Goal: Task Accomplishment & Management: Use online tool/utility

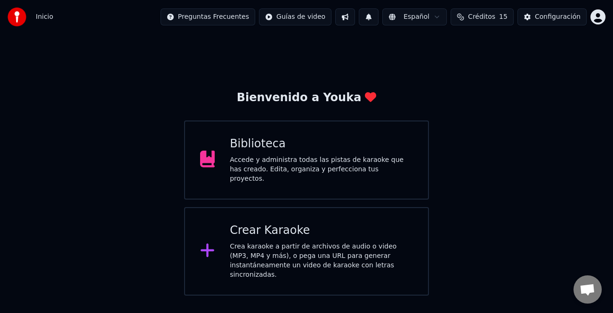
click at [331, 231] on div "Crear Karaoke" at bounding box center [321, 230] width 183 height 15
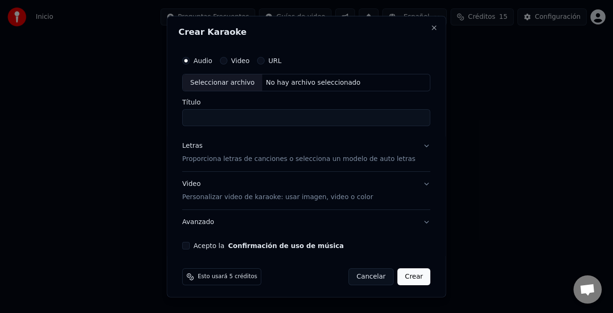
click at [265, 63] on button "URL" at bounding box center [261, 61] width 8 height 8
click at [259, 81] on input "text" at bounding box center [306, 82] width 248 height 19
paste input "**********"
type input "**********"
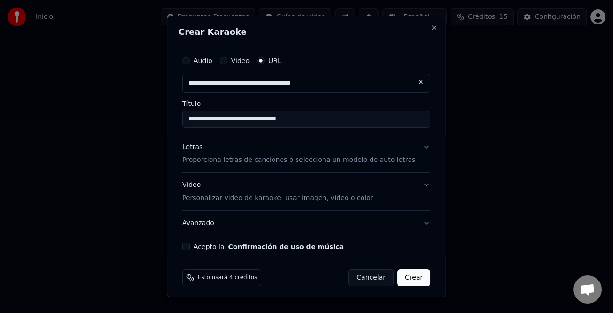
type input "**********"
click at [194, 185] on div "Video Personalizar video de karaoke: usar imagen, video o color" at bounding box center [277, 191] width 191 height 23
type input "**********"
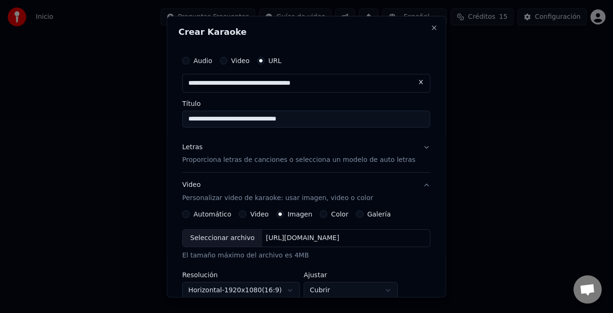
click at [194, 185] on div "Video Personalizar video de karaoke: usar imagen, video o color" at bounding box center [277, 191] width 191 height 23
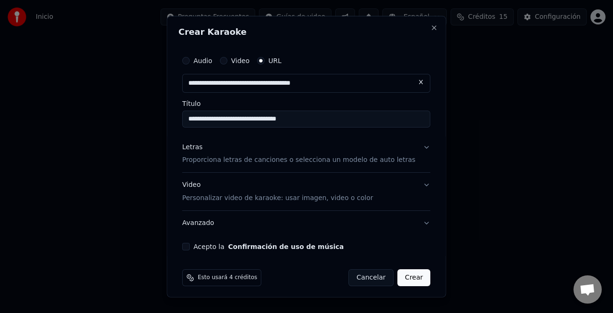
click at [201, 147] on div "Letras" at bounding box center [192, 146] width 20 height 9
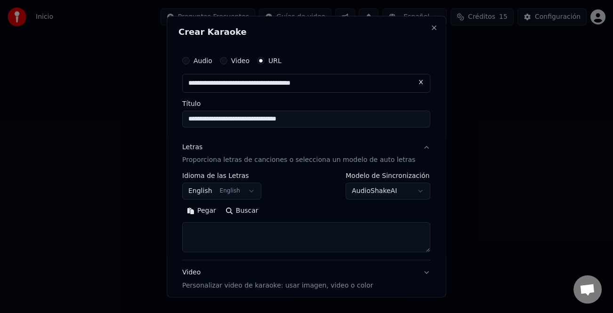
drag, startPoint x: 214, startPoint y: 211, endPoint x: 270, endPoint y: 231, distance: 59.3
click at [215, 211] on button "Pegar" at bounding box center [201, 210] width 39 height 15
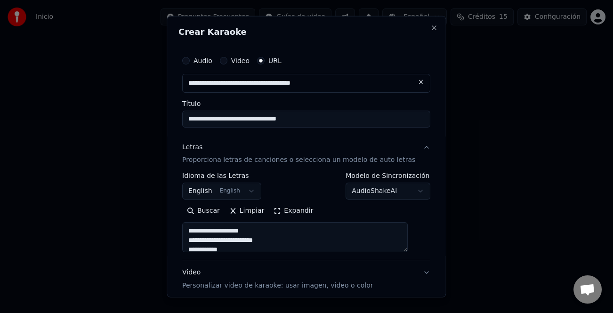
scroll to position [92, 0]
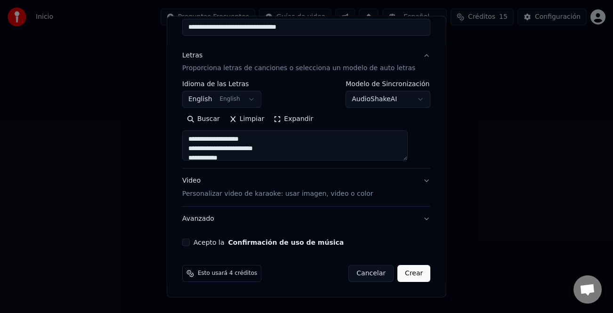
click at [190, 242] on button "Acepto la Confirmación de uso de música" at bounding box center [186, 243] width 8 height 8
type textarea "**********"
click at [408, 273] on button "Crear" at bounding box center [414, 273] width 33 height 17
select select "**"
type textarea "**********"
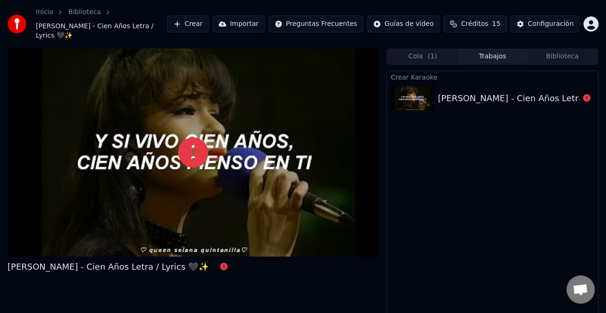
click at [546, 92] on div "[PERSON_NAME] - Cien Años Letra / Lyrics 🖤✨" at bounding box center [538, 98] width 201 height 13
click at [584, 93] on button at bounding box center [587, 98] width 8 height 11
click at [191, 147] on icon at bounding box center [193, 153] width 30 height 30
click at [209, 22] on button "Crear" at bounding box center [187, 24] width 41 height 17
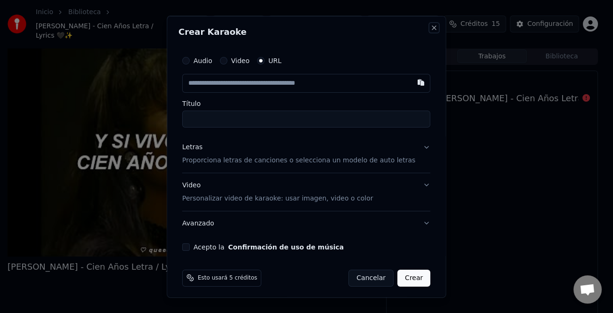
drag, startPoint x: 419, startPoint y: 31, endPoint x: 408, endPoint y: 32, distance: 10.4
click at [431, 31] on button "Close" at bounding box center [435, 28] width 8 height 8
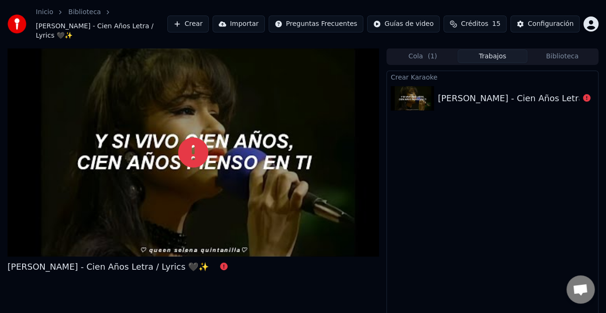
drag, startPoint x: 581, startPoint y: 84, endPoint x: 587, endPoint y: 89, distance: 7.4
click at [582, 93] on div at bounding box center [586, 98] width 15 height 11
click at [587, 94] on icon at bounding box center [587, 98] width 8 height 8
click at [209, 18] on button "Crear" at bounding box center [187, 24] width 41 height 17
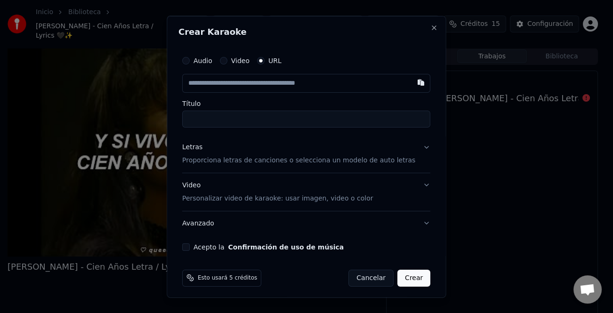
click at [207, 60] on label "Audio" at bounding box center [203, 60] width 19 height 7
click at [190, 60] on button "Audio" at bounding box center [186, 61] width 8 height 8
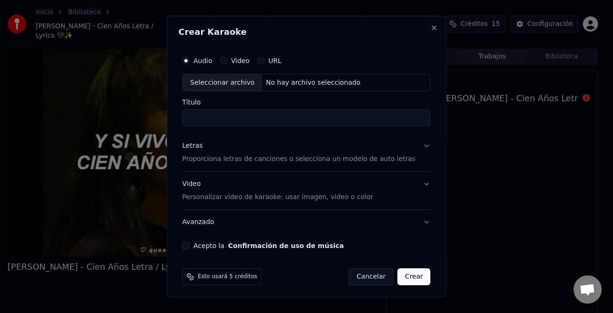
click at [241, 85] on div "Seleccionar archivo" at bounding box center [223, 82] width 80 height 17
type input "**********"
click at [197, 148] on div "Letras" at bounding box center [192, 145] width 20 height 9
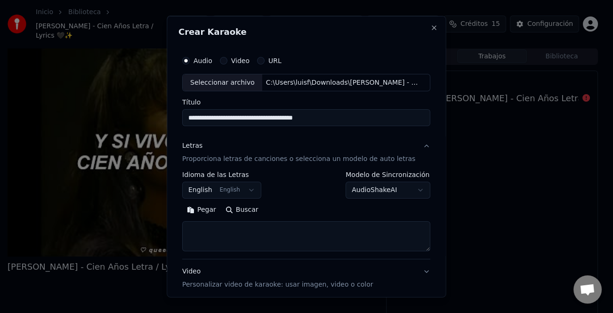
click at [203, 212] on button "Pegar" at bounding box center [201, 210] width 39 height 15
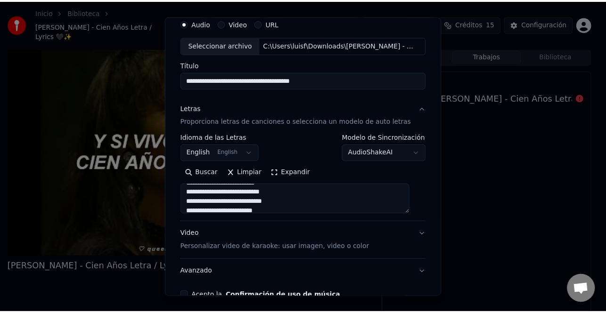
scroll to position [91, 0]
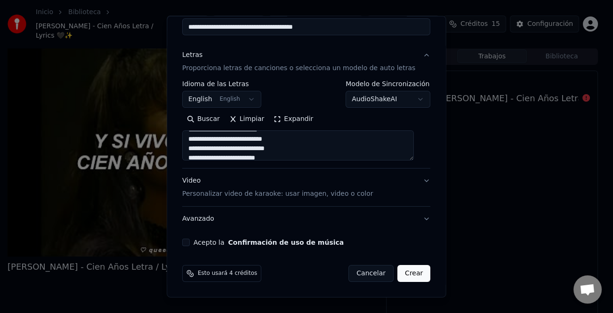
type textarea "**********"
click at [185, 243] on div "**********" at bounding box center [307, 103] width 256 height 294
click at [190, 243] on button "Acepto la Confirmación de uso de música" at bounding box center [186, 243] width 8 height 8
click at [406, 276] on button "Crear" at bounding box center [414, 273] width 33 height 17
select select "**"
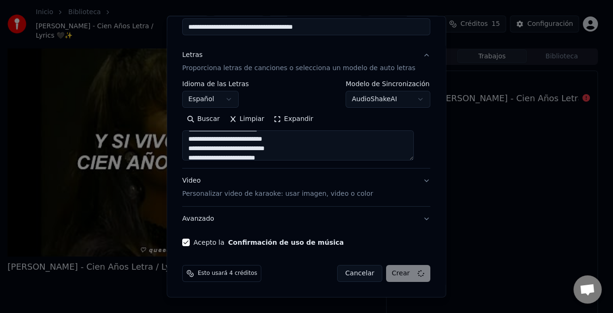
type textarea "**********"
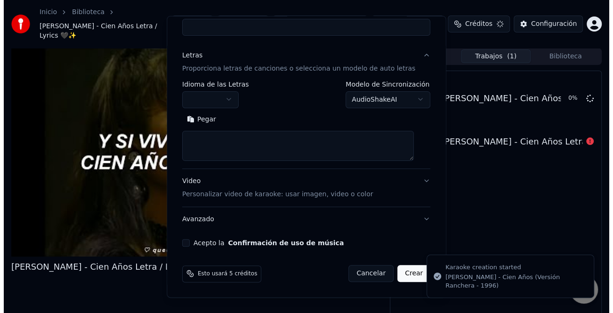
scroll to position [0, 0]
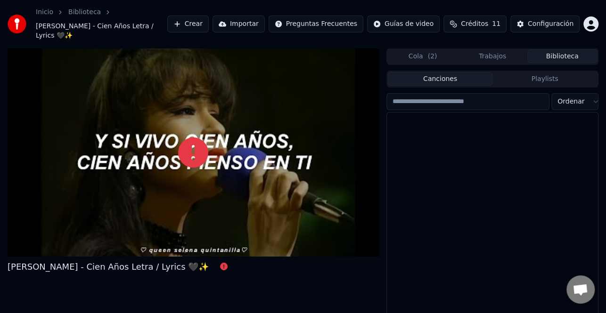
click at [552, 49] on button "Biblioteca" at bounding box center [562, 56] width 70 height 14
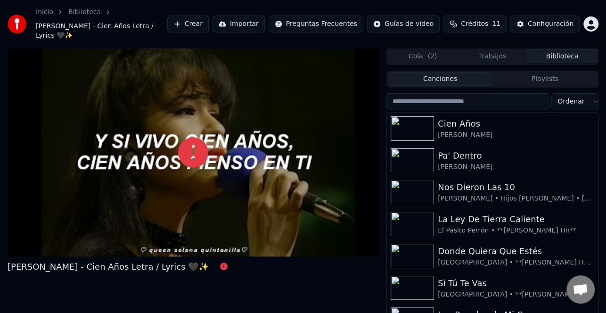
click at [447, 93] on input "search" at bounding box center [467, 101] width 163 height 17
paste input "**********"
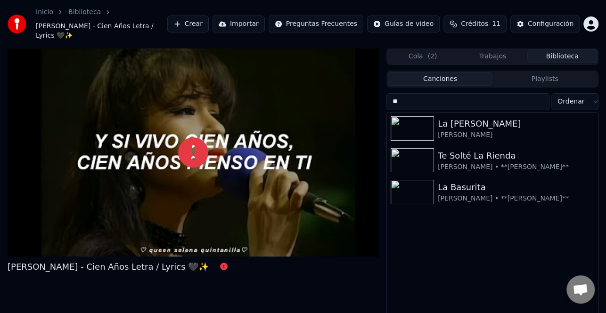
type input "*"
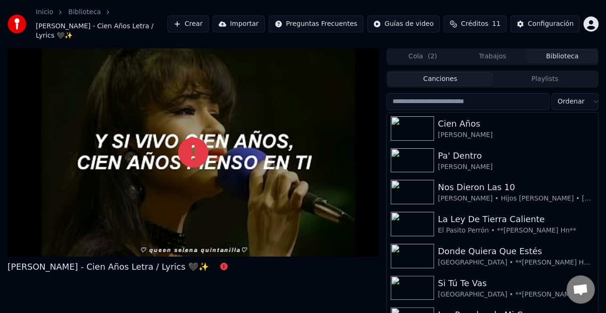
paste input "**********"
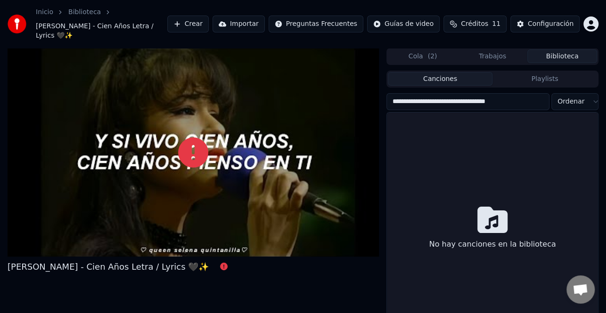
click at [445, 93] on input "**********" at bounding box center [467, 101] width 163 height 17
click at [446, 93] on input "**********" at bounding box center [467, 101] width 163 height 17
click at [490, 94] on input "**********" at bounding box center [467, 101] width 163 height 17
click at [416, 93] on input "**********" at bounding box center [467, 101] width 163 height 17
type input "**********"
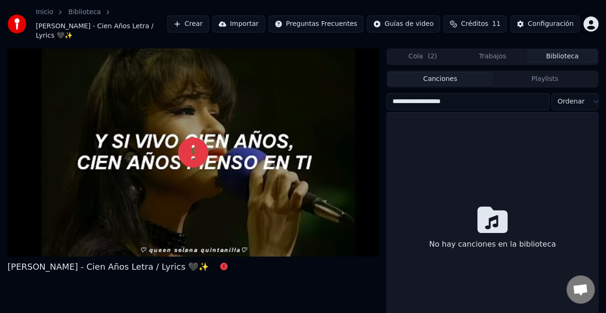
click at [209, 17] on button "Crear" at bounding box center [187, 24] width 41 height 17
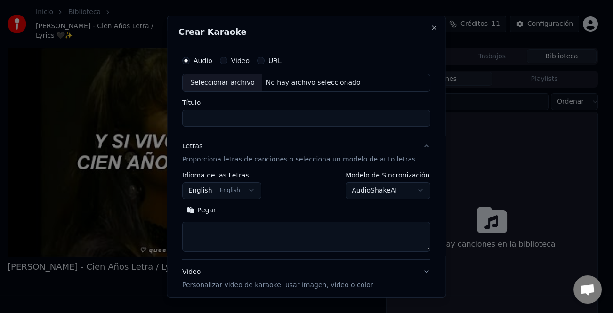
click at [220, 80] on div "Seleccionar archivo" at bounding box center [223, 82] width 80 height 17
type input "**********"
click at [197, 148] on div "Letras" at bounding box center [192, 145] width 20 height 9
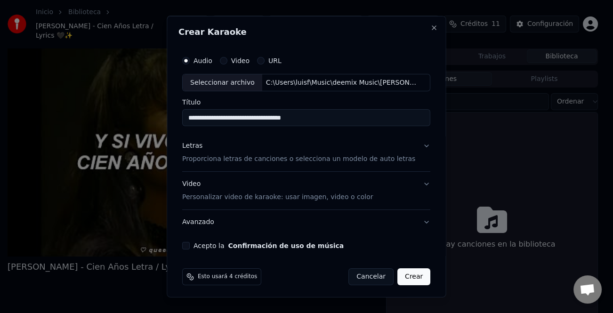
click at [197, 150] on div "Letras" at bounding box center [192, 145] width 20 height 9
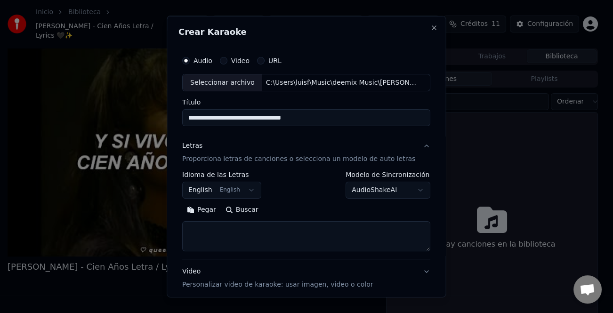
drag, startPoint x: 203, startPoint y: 217, endPoint x: 222, endPoint y: 219, distance: 18.5
click at [204, 217] on button "Pegar" at bounding box center [201, 210] width 39 height 15
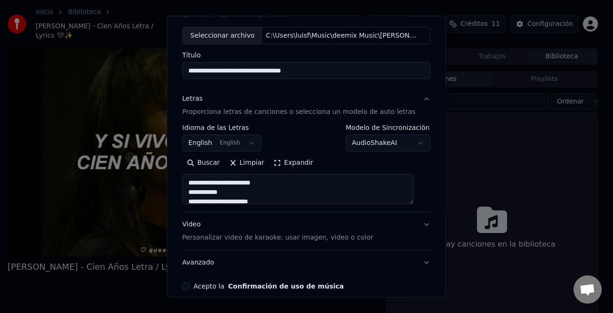
scroll to position [91, 0]
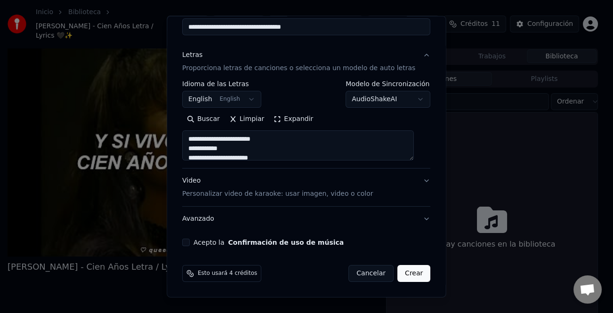
type textarea "**********"
click at [190, 239] on button "Acepto la Confirmación de uso de música" at bounding box center [186, 243] width 8 height 8
click at [399, 271] on button "Crear" at bounding box center [414, 273] width 33 height 17
select select "**"
type textarea "**********"
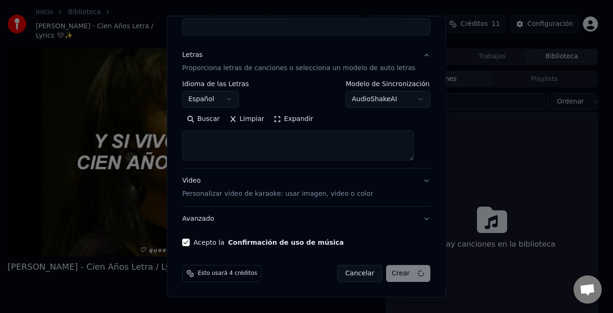
select select
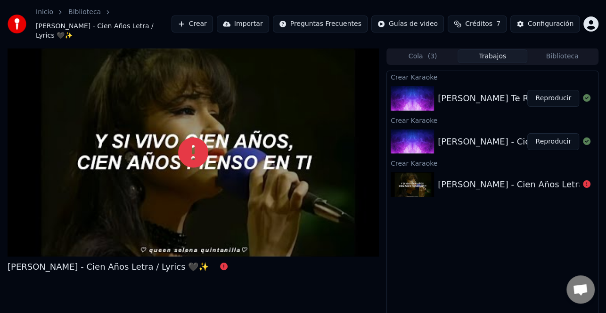
click at [552, 138] on button "Reproducir" at bounding box center [553, 141] width 52 height 17
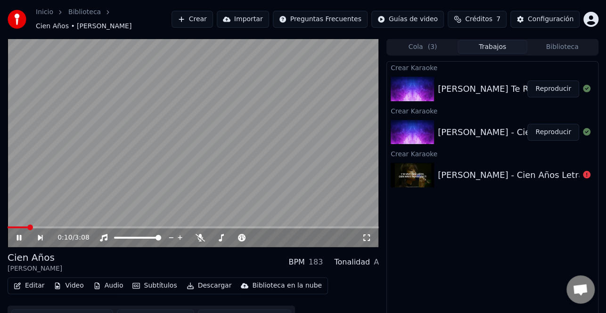
click at [21, 235] on icon at bounding box center [19, 238] width 5 height 6
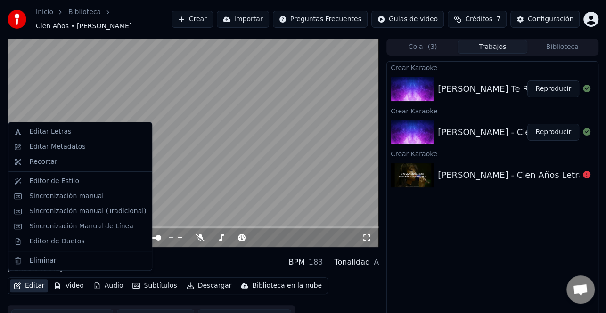
click at [39, 282] on button "Editar" at bounding box center [29, 285] width 38 height 13
click at [102, 213] on div "Sincronización manual (Tradicional)" at bounding box center [87, 211] width 117 height 9
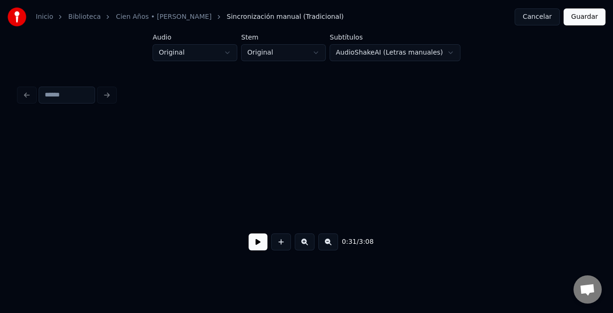
scroll to position [0, 1505]
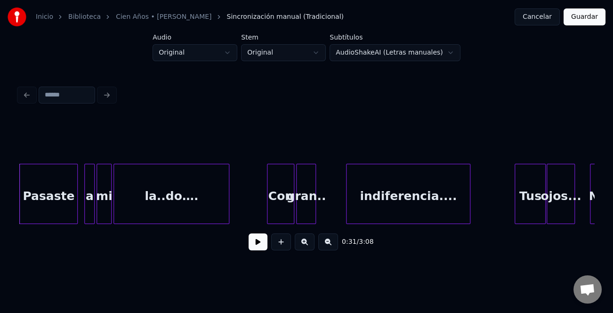
click at [259, 249] on button at bounding box center [258, 242] width 19 height 17
click at [304, 247] on button at bounding box center [305, 242] width 20 height 17
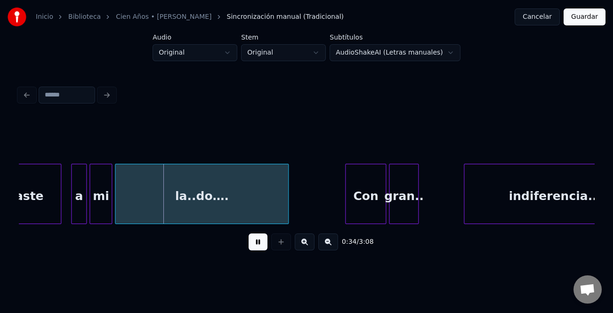
click at [264, 245] on button at bounding box center [258, 242] width 19 height 17
click at [264, 251] on button at bounding box center [258, 242] width 19 height 17
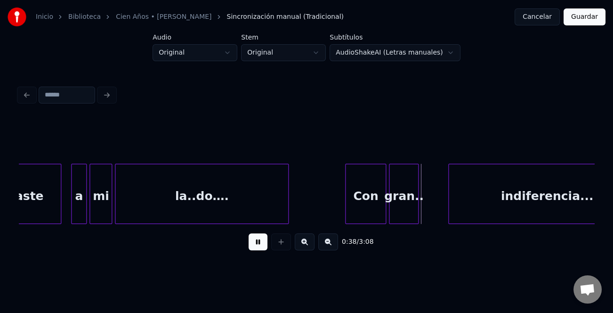
click at [451, 203] on div at bounding box center [450, 193] width 3 height 59
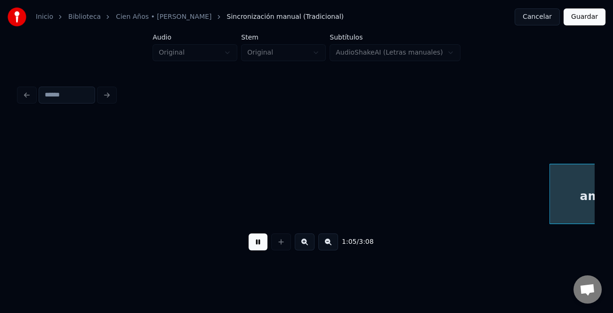
scroll to position [0, 4606]
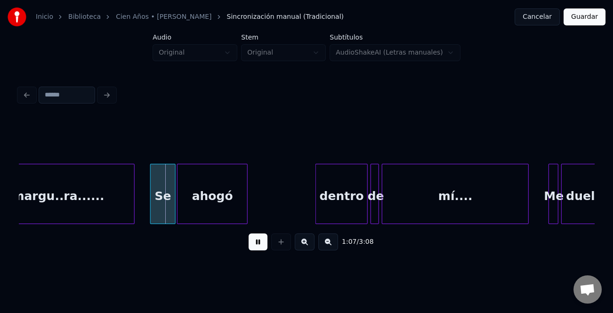
click at [151, 209] on div at bounding box center [152, 193] width 3 height 59
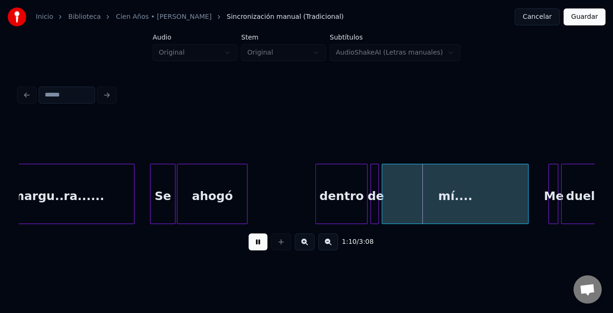
drag, startPoint x: 253, startPoint y: 245, endPoint x: 261, endPoint y: 245, distance: 8.0
click at [261, 245] on button at bounding box center [258, 242] width 19 height 17
click at [353, 199] on div "dentro" at bounding box center [341, 196] width 51 height 64
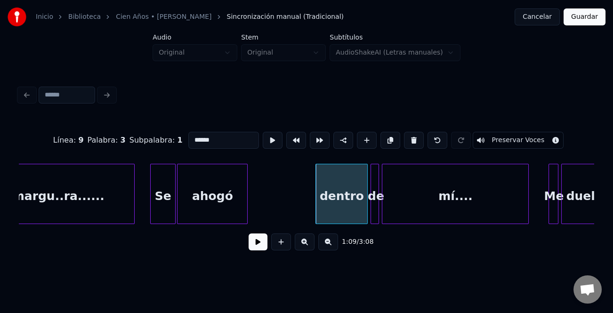
click at [191, 138] on input "******" at bounding box center [223, 140] width 71 height 17
type input "******"
click at [266, 247] on button at bounding box center [258, 242] width 19 height 17
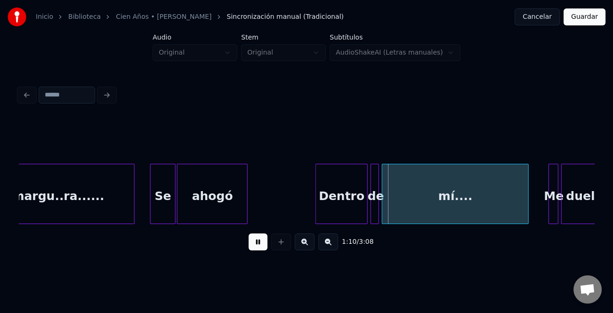
click at [549, 188] on div "Me" at bounding box center [553, 196] width 9 height 64
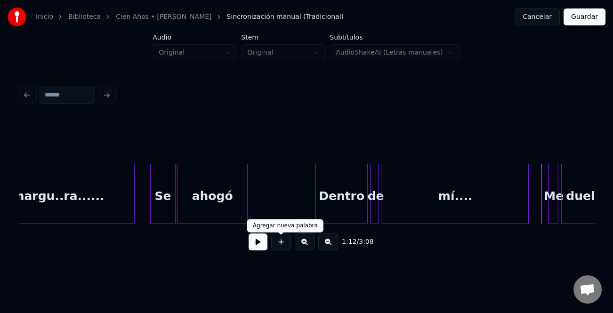
click at [269, 243] on div at bounding box center [281, 242] width 24 height 17
click at [259, 245] on button at bounding box center [258, 242] width 19 height 17
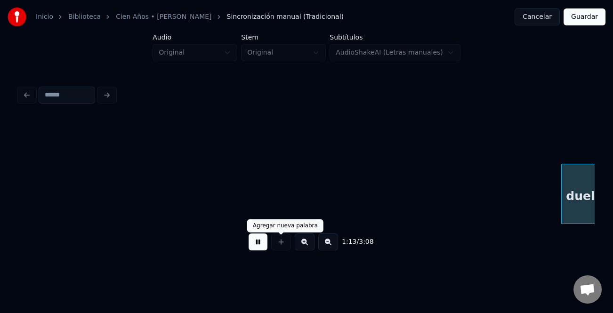
scroll to position [0, 5182]
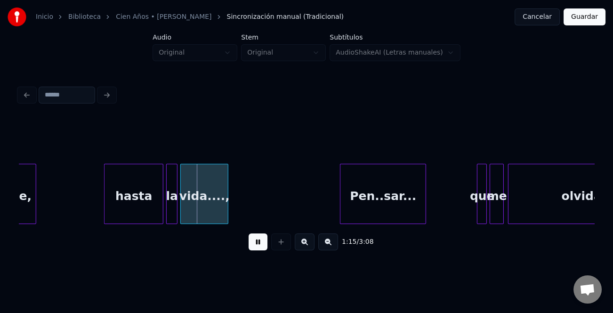
click at [257, 242] on button at bounding box center [258, 242] width 19 height 17
click at [129, 188] on div "hasta" at bounding box center [134, 196] width 58 height 64
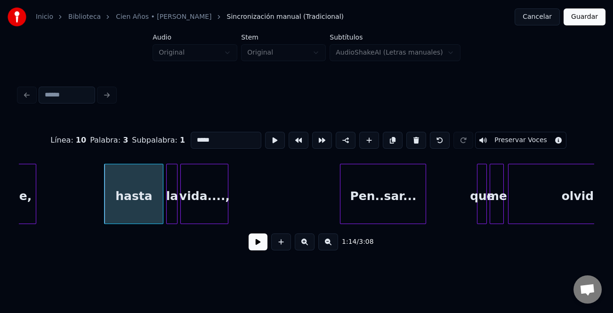
click at [195, 136] on input "*****" at bounding box center [226, 140] width 71 height 17
type input "*****"
click at [260, 247] on button at bounding box center [258, 242] width 19 height 17
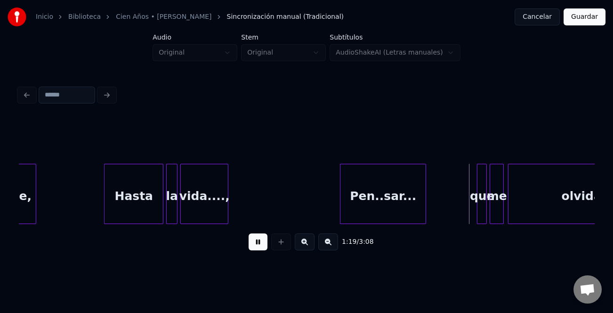
click at [265, 241] on button at bounding box center [258, 242] width 19 height 17
click at [484, 203] on div at bounding box center [485, 193] width 3 height 59
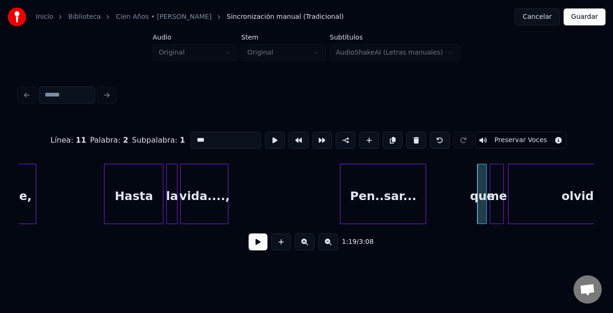
click at [191, 136] on input "***" at bounding box center [226, 140] width 71 height 17
click at [193, 137] on input "***" at bounding box center [226, 140] width 71 height 17
type input "***"
click at [251, 241] on button at bounding box center [258, 242] width 19 height 17
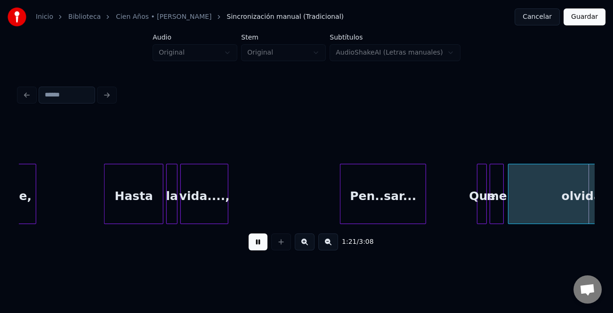
scroll to position [0, 5759]
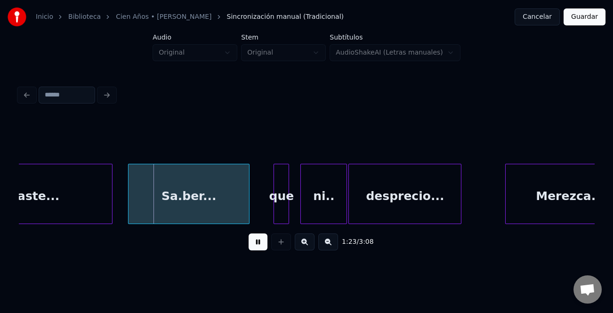
click at [146, 206] on div "Sa.ber..." at bounding box center [189, 196] width 121 height 64
click at [260, 238] on button at bounding box center [258, 242] width 19 height 17
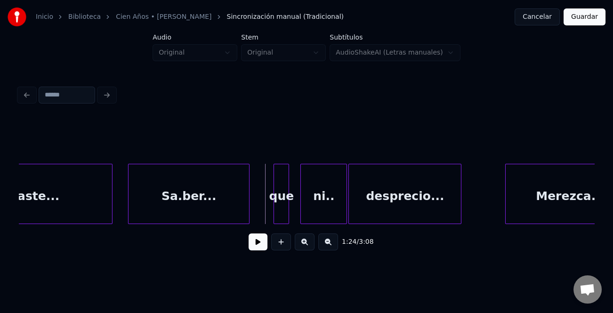
click at [285, 193] on div "que" at bounding box center [281, 196] width 15 height 64
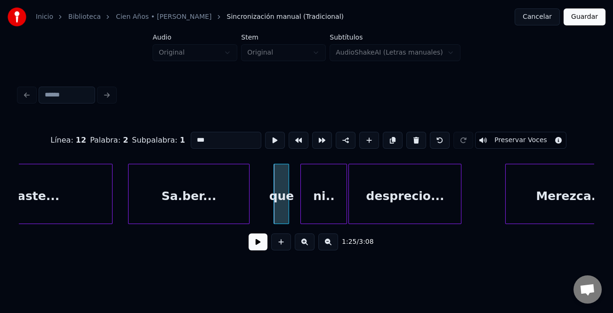
click at [193, 135] on input "***" at bounding box center [226, 140] width 71 height 17
type input "***"
click at [269, 257] on div "1:25 / 3:08" at bounding box center [307, 242] width 576 height 36
click at [253, 243] on button at bounding box center [258, 242] width 19 height 17
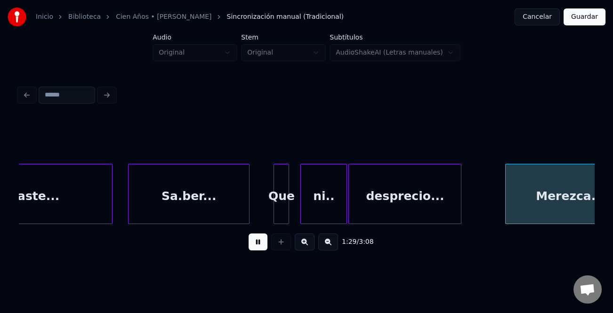
scroll to position [0, 6335]
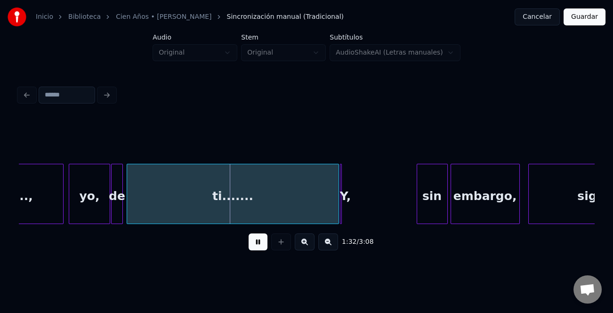
click at [343, 203] on div "Y," at bounding box center [345, 196] width 9 height 64
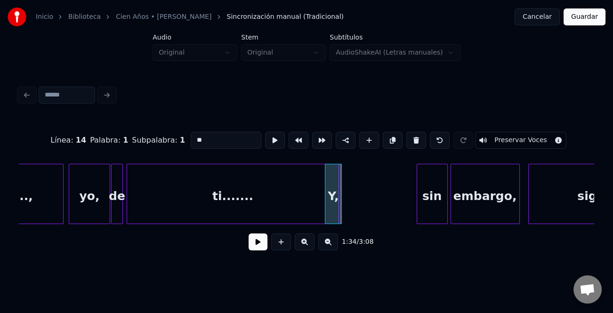
click at [342, 212] on div "Merezca..., yo, de ti....... Y, sin embargo, sigues....." at bounding box center [357, 194] width 13346 height 60
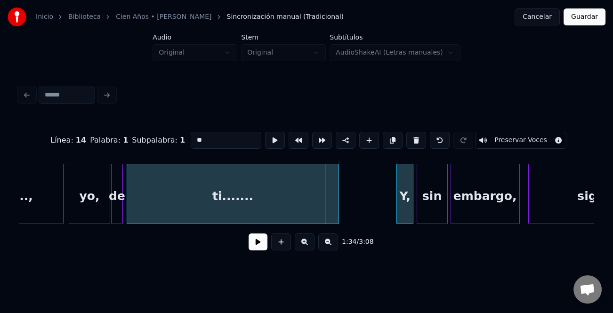
click at [404, 214] on div "Y," at bounding box center [405, 196] width 16 height 64
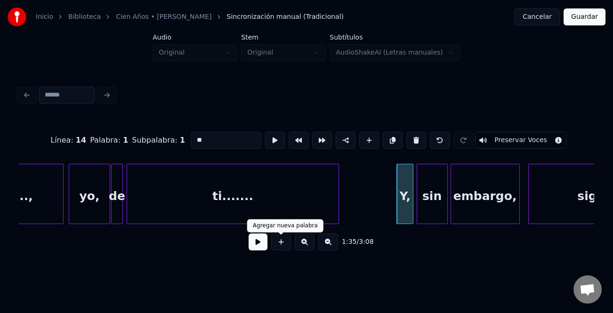
drag, startPoint x: 257, startPoint y: 245, endPoint x: 326, endPoint y: 218, distance: 73.8
click at [258, 245] on button at bounding box center [258, 242] width 19 height 17
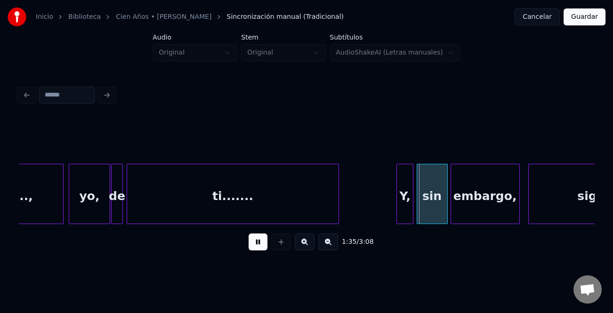
click at [372, 193] on div "Merezca..., yo, de ti....... Y, sin embargo, sigues....." at bounding box center [357, 194] width 13346 height 60
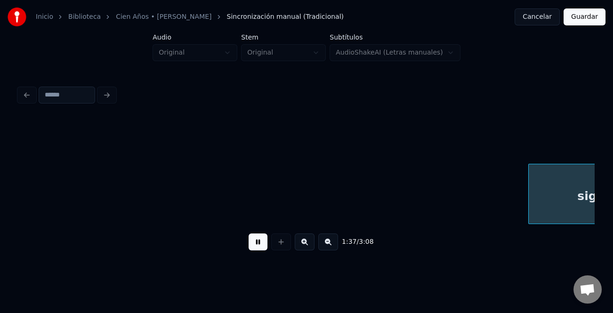
scroll to position [0, 6911]
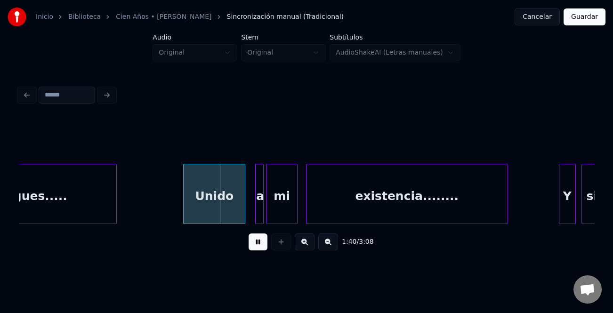
click at [199, 201] on div "Unido" at bounding box center [214, 196] width 61 height 64
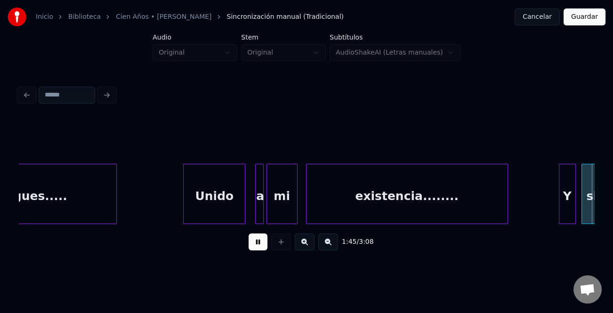
scroll to position [0, 7486]
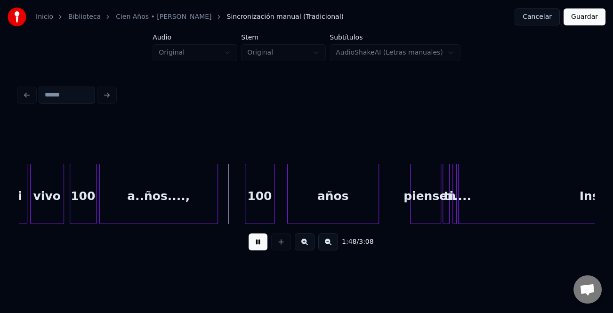
click at [254, 196] on div "100" at bounding box center [259, 196] width 29 height 64
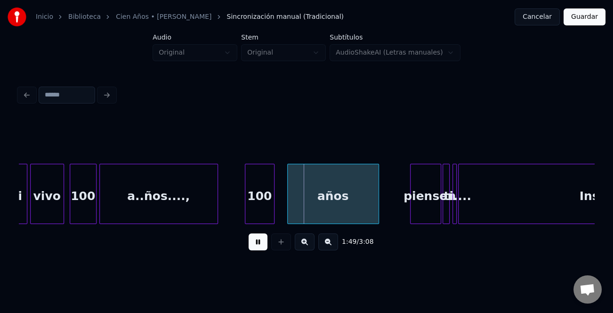
click at [274, 204] on div "100" at bounding box center [260, 194] width 30 height 60
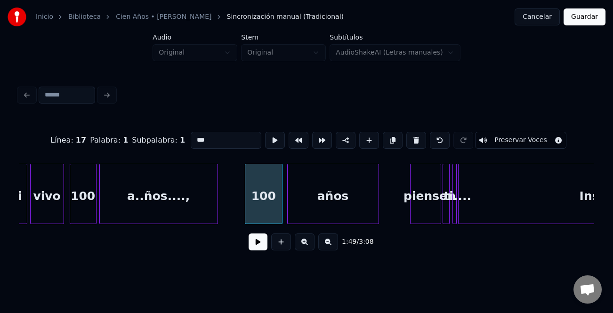
click at [281, 213] on div at bounding box center [280, 193] width 3 height 59
click at [261, 240] on button at bounding box center [258, 242] width 19 height 17
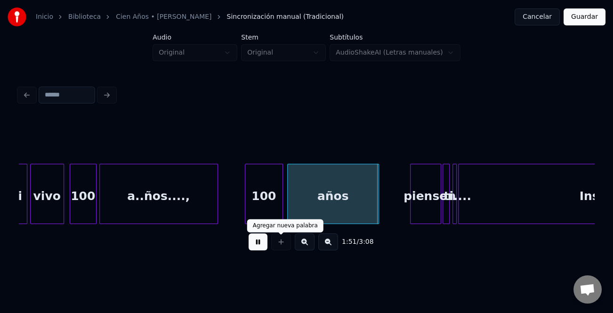
drag, startPoint x: 261, startPoint y: 244, endPoint x: 323, endPoint y: 235, distance: 61.9
click at [275, 241] on div "1:51 / 3:08" at bounding box center [306, 242] width 560 height 21
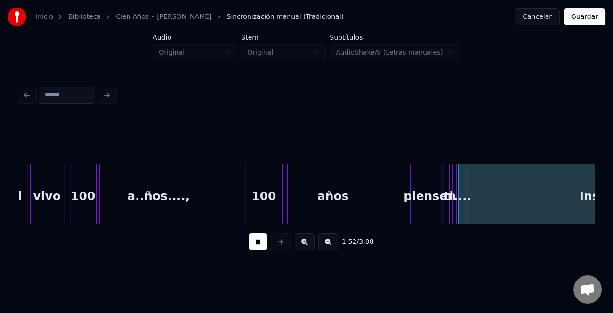
drag, startPoint x: 262, startPoint y: 239, endPoint x: 391, endPoint y: 217, distance: 131.5
click at [273, 240] on div "1:52 / 3:08" at bounding box center [306, 242] width 560 height 21
click at [428, 210] on div "pienso" at bounding box center [426, 196] width 30 height 64
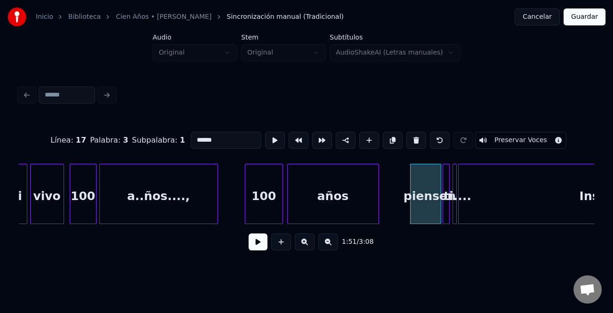
click at [306, 244] on button at bounding box center [305, 242] width 20 height 17
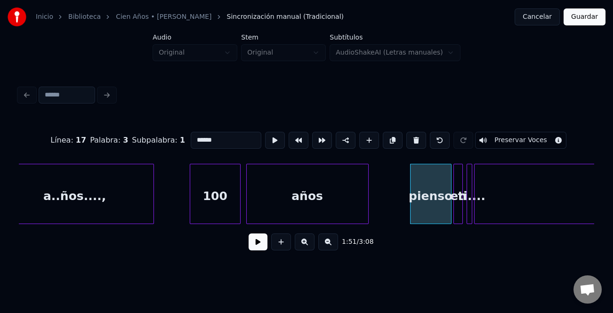
click at [306, 244] on button at bounding box center [305, 242] width 20 height 17
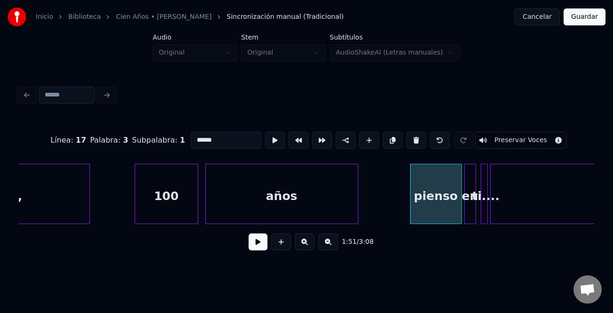
click at [306, 244] on button at bounding box center [305, 242] width 20 height 17
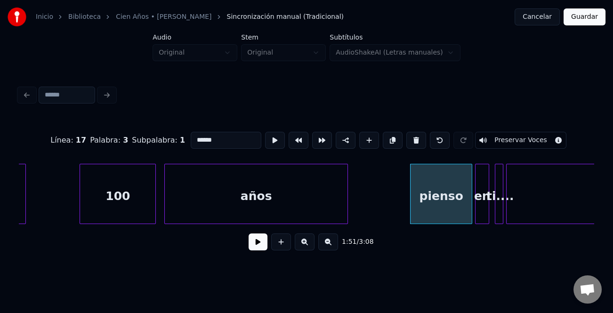
click at [306, 244] on button at bounding box center [305, 242] width 20 height 17
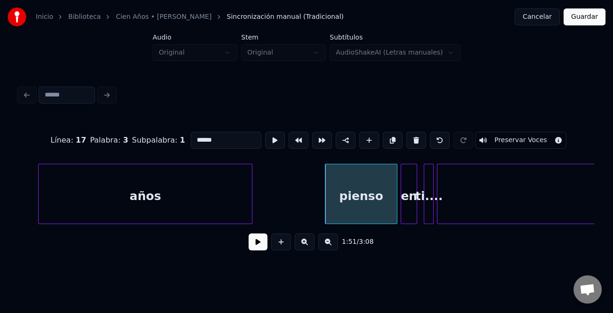
scroll to position [0, 18398]
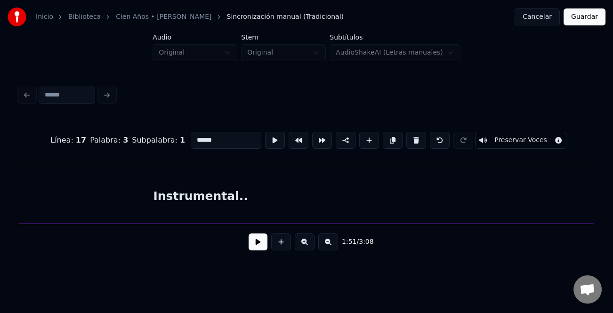
click at [430, 219] on div "Instrumental.." at bounding box center [200, 196] width 787 height 64
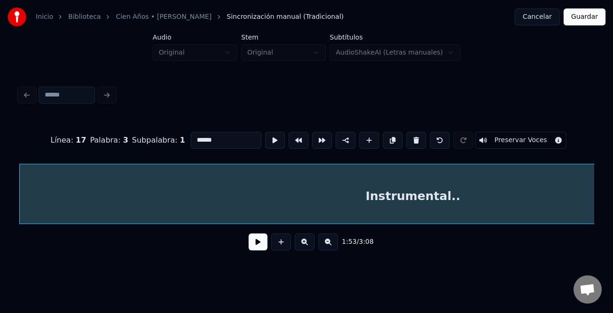
click at [327, 246] on button at bounding box center [328, 242] width 20 height 17
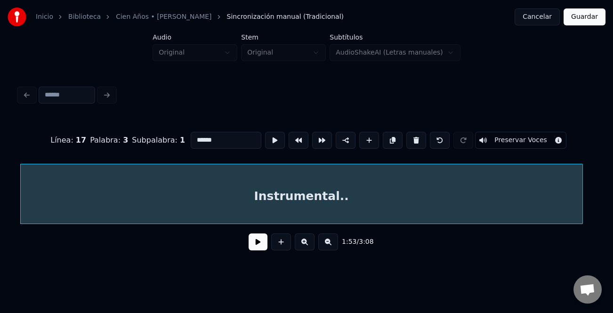
click at [327, 246] on button at bounding box center [328, 242] width 20 height 17
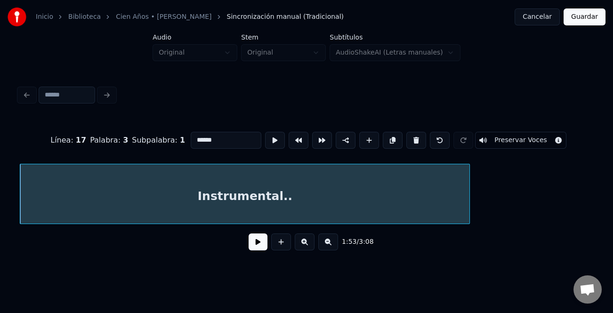
click at [327, 246] on button at bounding box center [328, 242] width 20 height 17
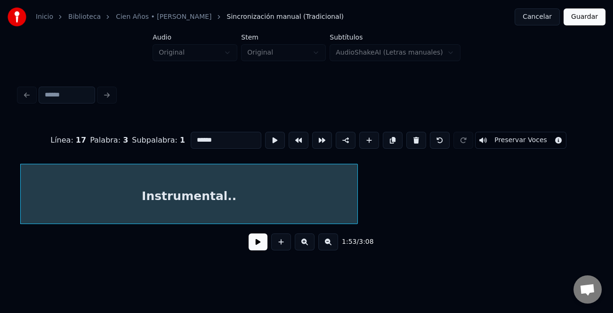
click at [327, 246] on button at bounding box center [328, 242] width 20 height 17
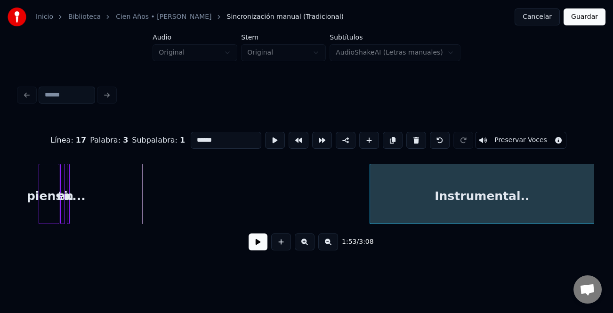
click at [483, 192] on div "Instrumental.." at bounding box center [482, 196] width 224 height 64
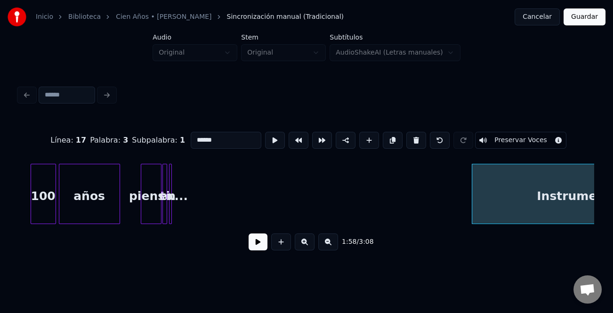
scroll to position [0, 5101]
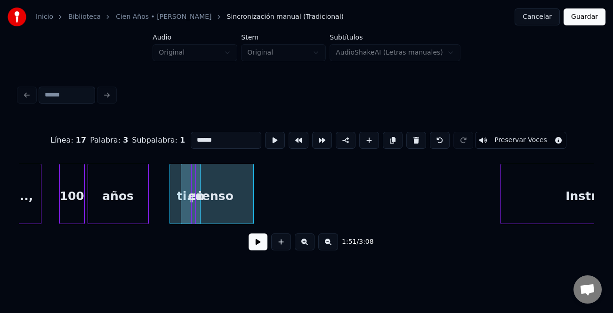
click at [252, 219] on div "pienso" at bounding box center [212, 194] width 84 height 60
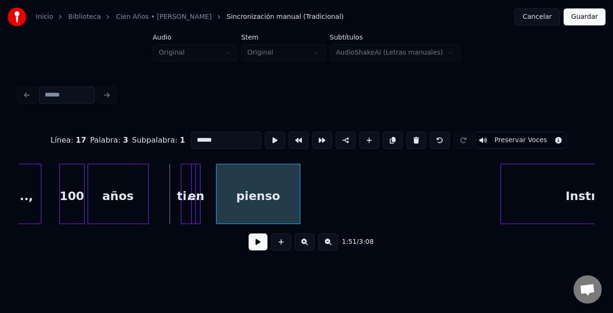
click at [274, 216] on div "pienso" at bounding box center [258, 196] width 83 height 64
click at [211, 211] on div at bounding box center [209, 193] width 3 height 59
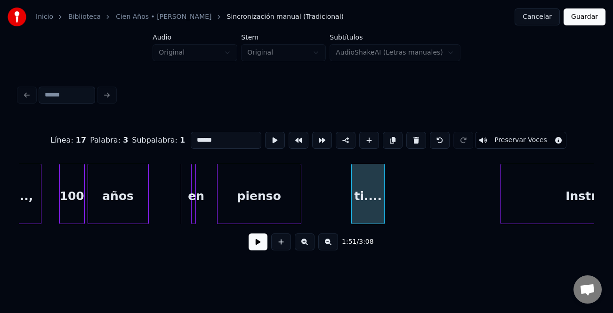
click at [374, 224] on div "Instrumental.. ti.... pienso en años 100 a..ños....," at bounding box center [307, 194] width 576 height 60
click at [250, 214] on div "pienso" at bounding box center [259, 196] width 83 height 64
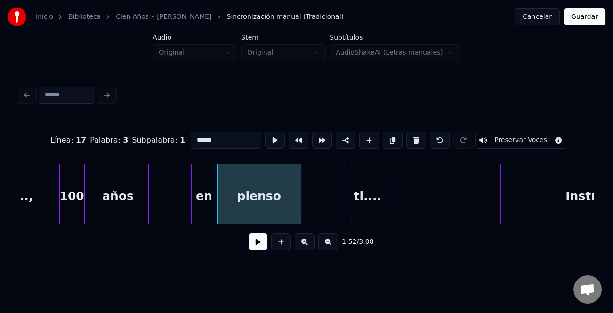
click at [217, 214] on div at bounding box center [215, 193] width 3 height 59
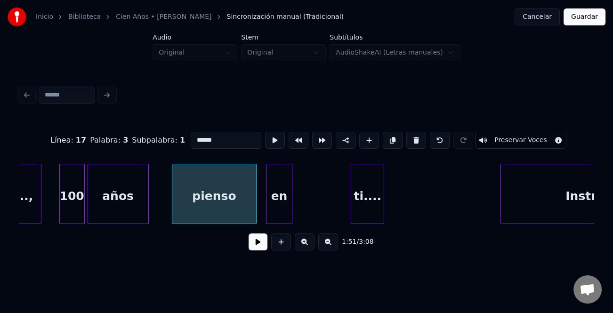
click at [280, 218] on div "en" at bounding box center [280, 196] width 26 height 64
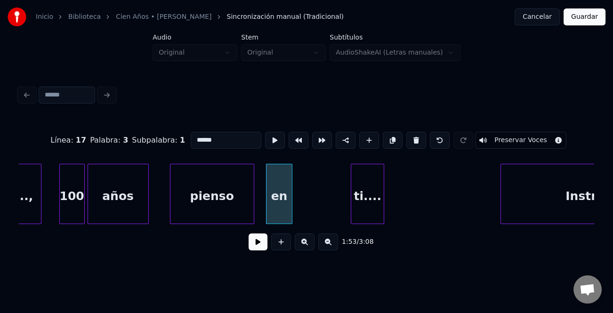
click at [186, 207] on div "pienso" at bounding box center [211, 196] width 83 height 64
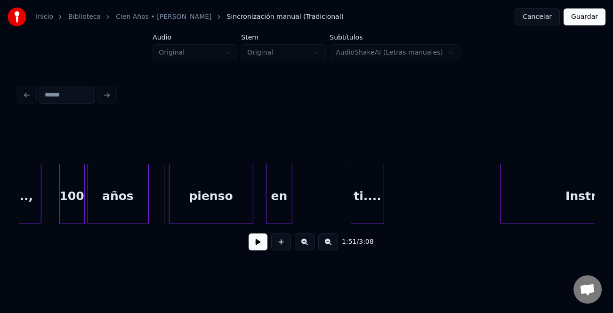
click at [202, 205] on div "pienso" at bounding box center [211, 196] width 83 height 64
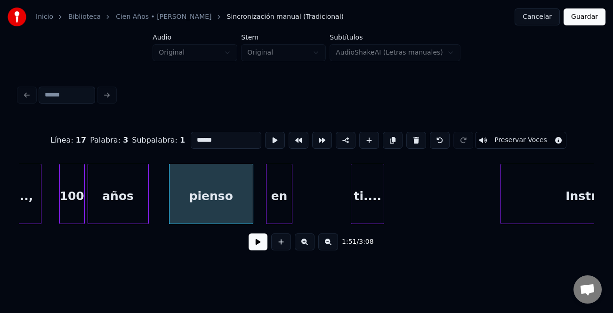
click at [195, 137] on input "******" at bounding box center [226, 140] width 71 height 17
type input "******"
click at [260, 246] on button at bounding box center [258, 242] width 19 height 17
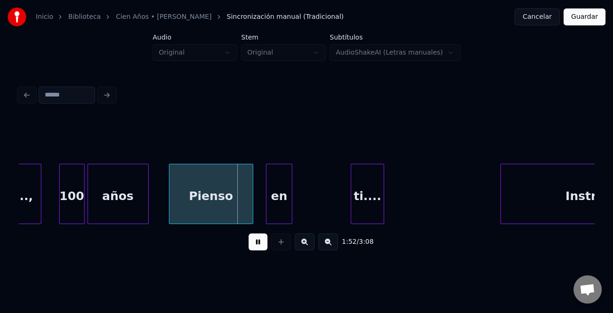
click at [260, 246] on button at bounding box center [258, 242] width 19 height 17
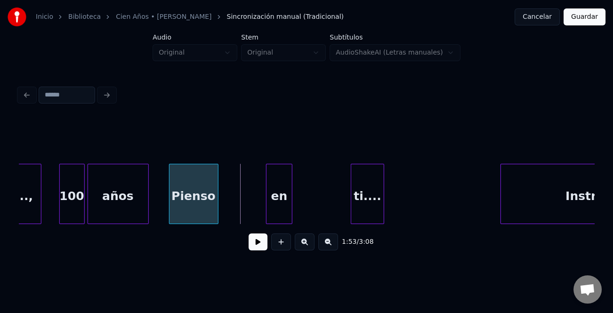
click at [217, 219] on div "Pienso" at bounding box center [193, 194] width 49 height 60
click at [229, 220] on div "Instrumental.. ti.... Pienso en años 100 a..ños....," at bounding box center [307, 194] width 576 height 60
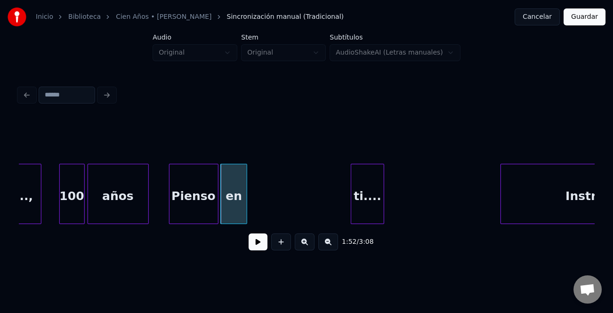
click at [261, 242] on button at bounding box center [258, 242] width 19 height 17
click at [260, 242] on button at bounding box center [258, 242] width 19 height 17
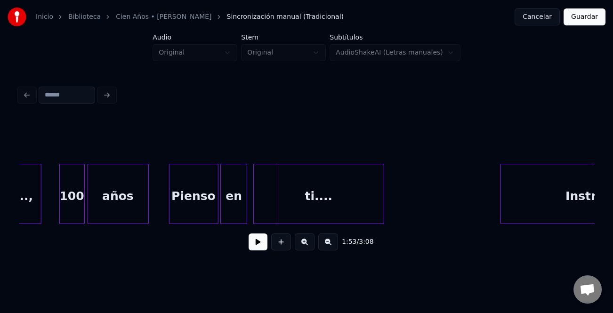
click at [254, 211] on div at bounding box center [255, 193] width 3 height 59
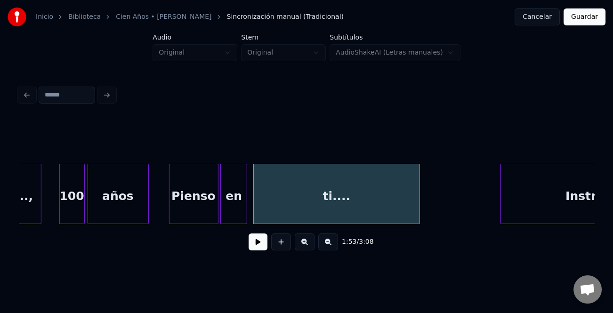
click at [421, 219] on div "ti...." at bounding box center [336, 194] width 167 height 60
click at [178, 211] on div "Pienso" at bounding box center [194, 196] width 49 height 64
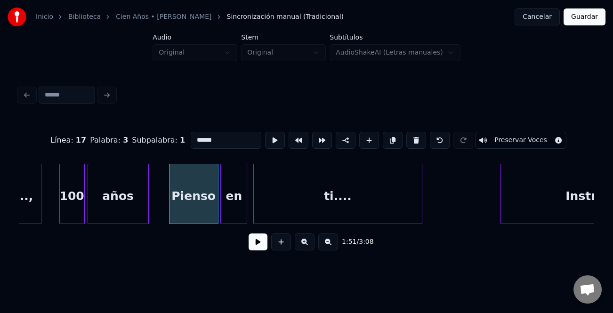
click at [254, 243] on button at bounding box center [258, 242] width 19 height 17
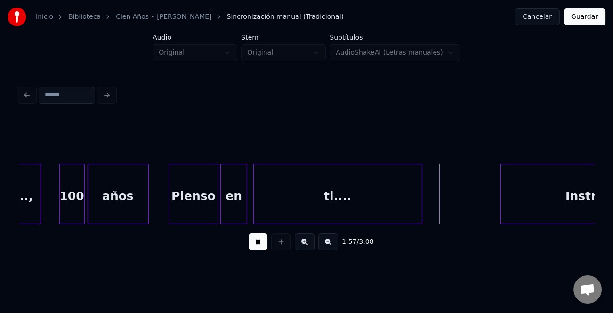
click at [262, 243] on button at bounding box center [258, 242] width 19 height 17
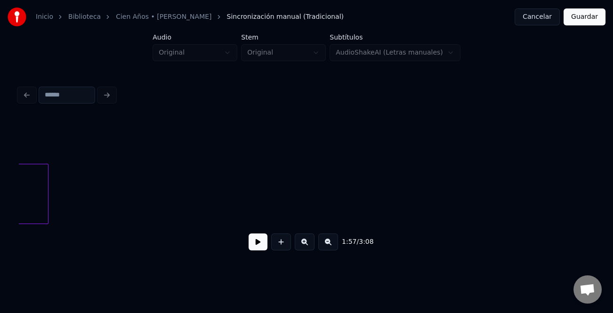
scroll to position [0, 5785]
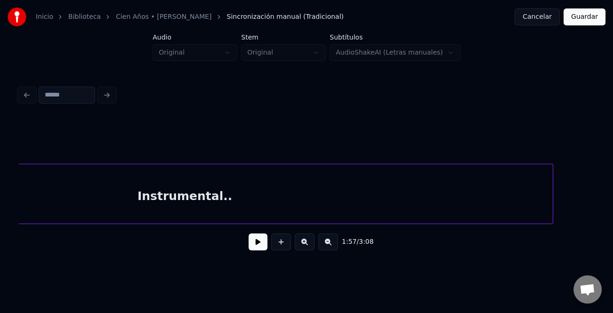
click at [554, 224] on div "Instrumental.." at bounding box center [307, 194] width 576 height 60
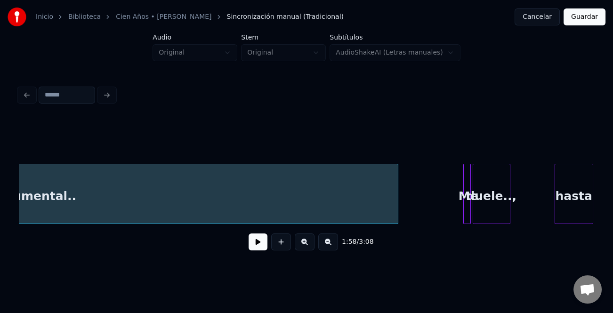
scroll to position [0, 6042]
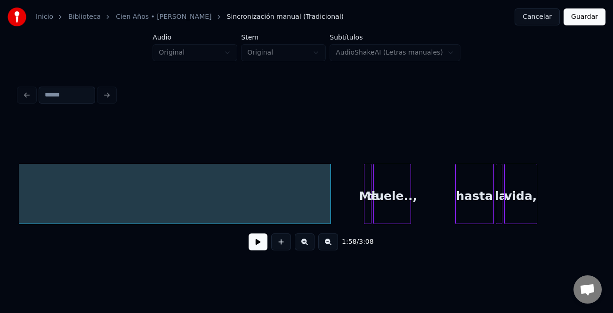
click at [330, 212] on div at bounding box center [329, 193] width 3 height 59
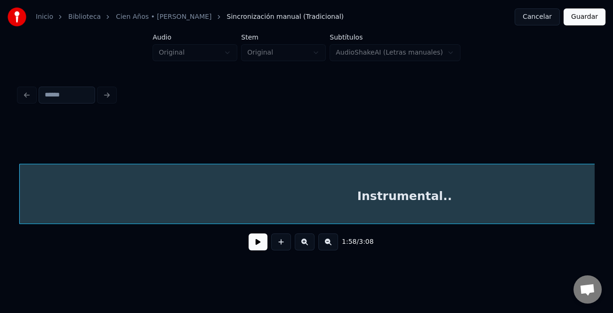
drag, startPoint x: 389, startPoint y: 227, endPoint x: 379, endPoint y: 216, distance: 14.7
click at [429, 224] on div "Instrumental.." at bounding box center [307, 194] width 576 height 60
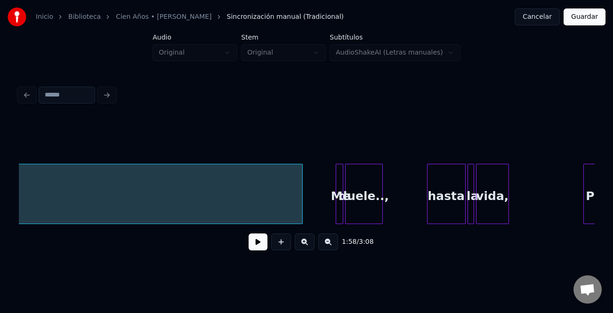
scroll to position [0, 6085]
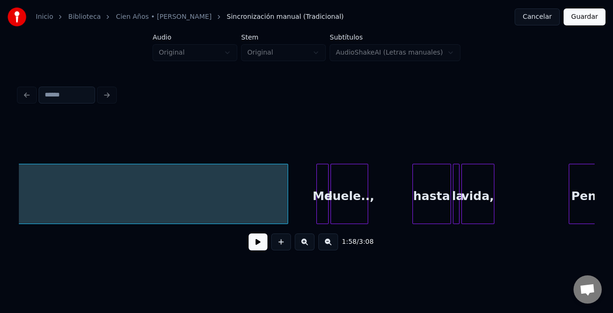
click at [318, 209] on div at bounding box center [318, 193] width 3 height 59
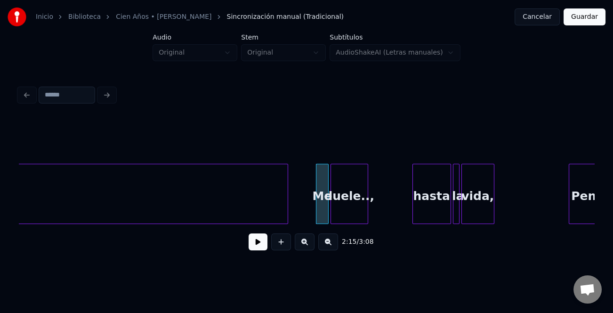
click at [263, 243] on button at bounding box center [258, 242] width 19 height 17
click at [301, 239] on button at bounding box center [305, 242] width 20 height 17
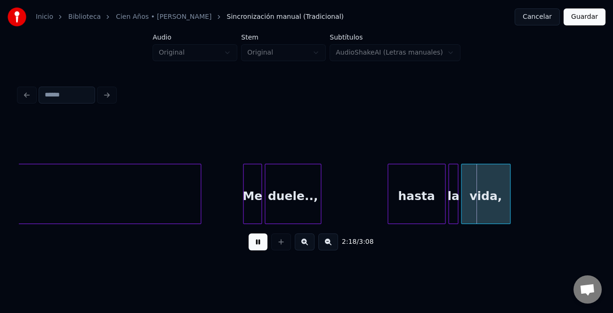
click at [301, 239] on button at bounding box center [305, 242] width 20 height 17
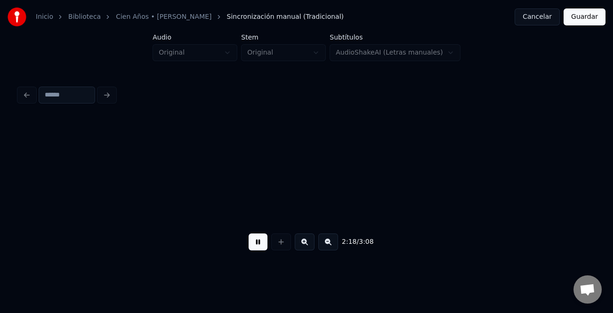
click at [301, 239] on button at bounding box center [305, 242] width 20 height 17
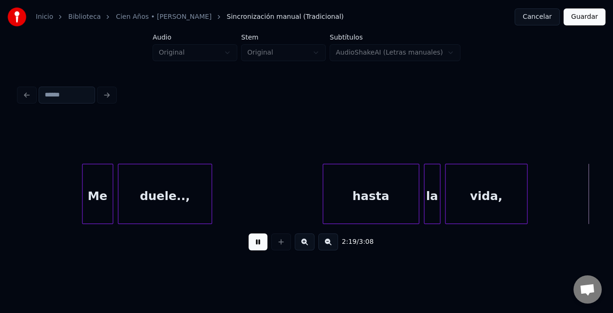
scroll to position [0, 16468]
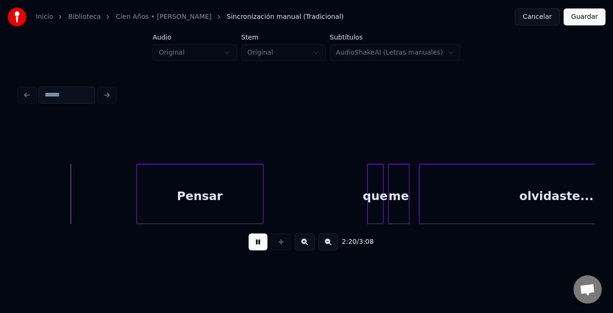
drag, startPoint x: 242, startPoint y: 240, endPoint x: 252, endPoint y: 242, distance: 9.6
click at [245, 241] on div "2:20 / 3:08" at bounding box center [306, 242] width 560 height 21
drag, startPoint x: 255, startPoint y: 244, endPoint x: 450, endPoint y: 239, distance: 195.1
click at [260, 244] on button at bounding box center [258, 242] width 19 height 17
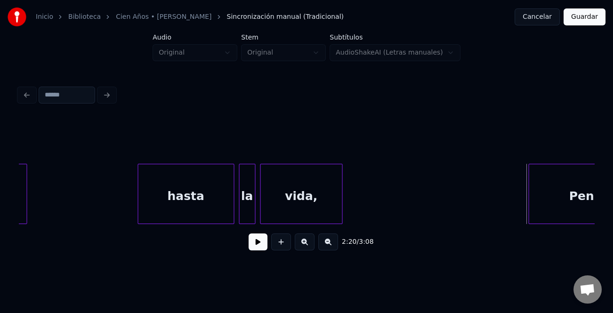
scroll to position [0, 15952]
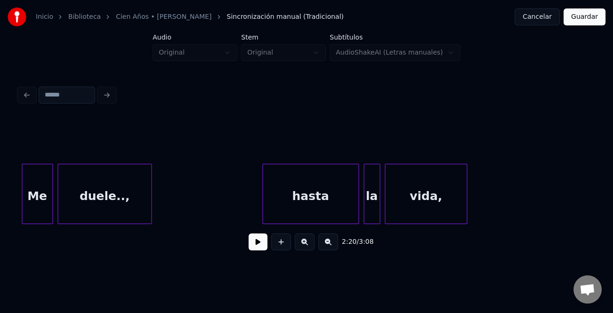
click at [319, 209] on div "hasta" at bounding box center [311, 196] width 96 height 64
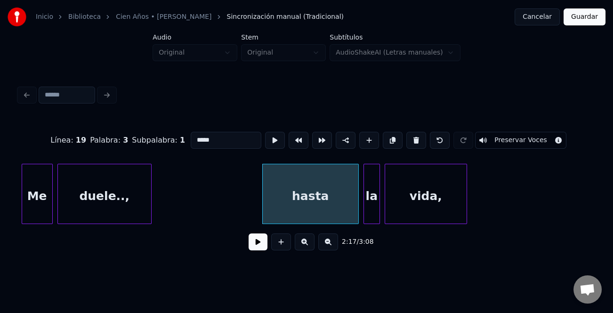
click at [195, 137] on input "*****" at bounding box center [226, 140] width 71 height 17
type input "*****"
click at [266, 245] on button at bounding box center [258, 242] width 19 height 17
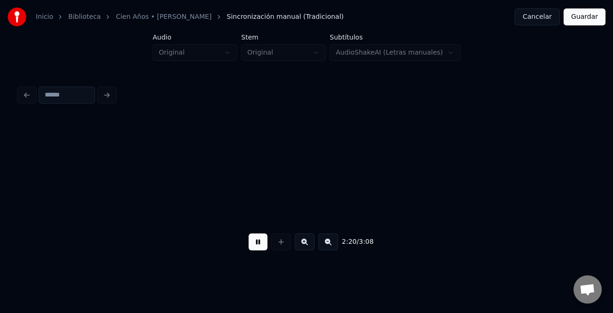
scroll to position [0, 16527]
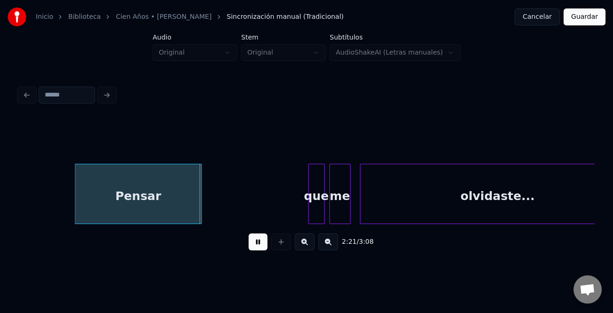
click at [147, 208] on div "Pensar" at bounding box center [138, 196] width 126 height 64
click at [300, 234] on body "Inicio Biblioteca Cien Años • [PERSON_NAME] manual (Tradicional) Cancelar Guard…" at bounding box center [306, 132] width 613 height 264
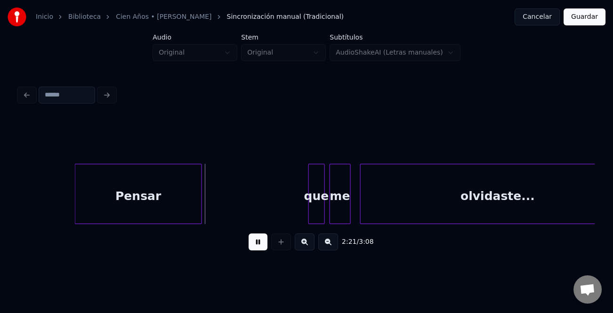
click at [314, 198] on div "que" at bounding box center [317, 196] width 16 height 64
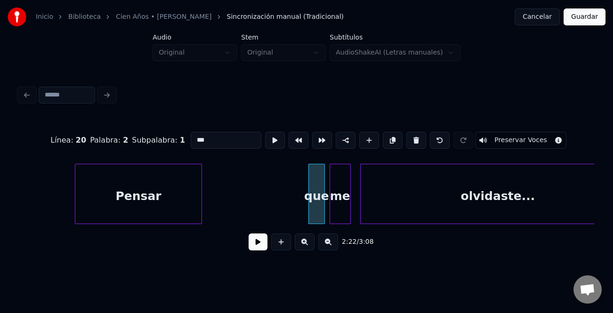
click at [195, 141] on input "***" at bounding box center [226, 140] width 71 height 17
type input "***"
click at [260, 240] on button at bounding box center [258, 242] width 19 height 17
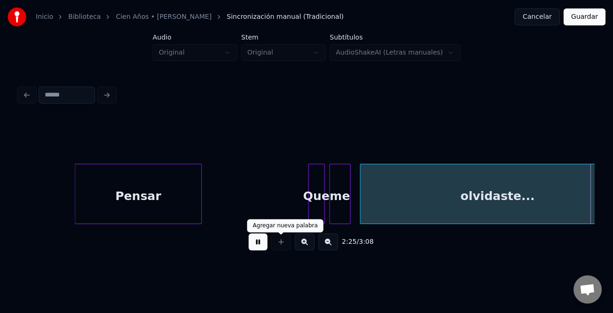
scroll to position [0, 17103]
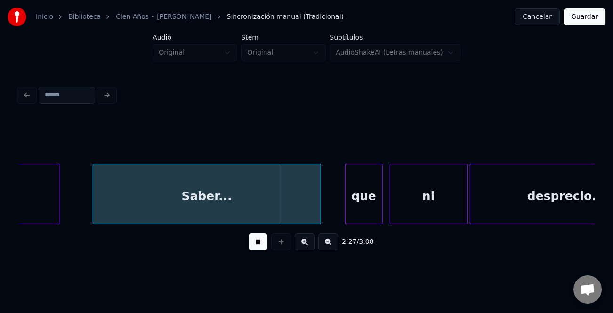
click at [126, 192] on div "Saber..." at bounding box center [206, 196] width 227 height 64
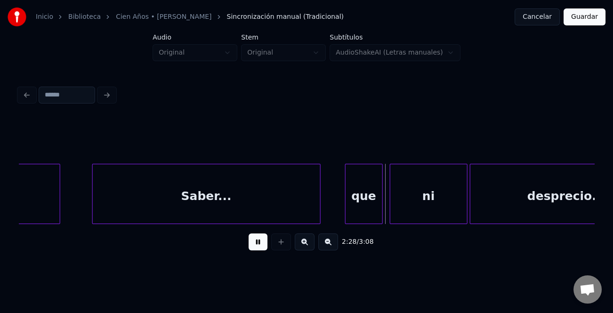
click at [262, 247] on button at bounding box center [258, 242] width 19 height 17
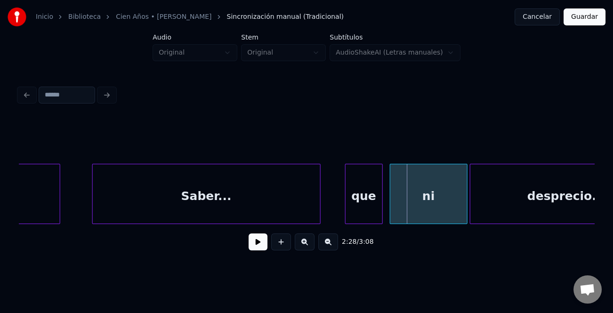
click at [359, 214] on div "que" at bounding box center [364, 196] width 37 height 64
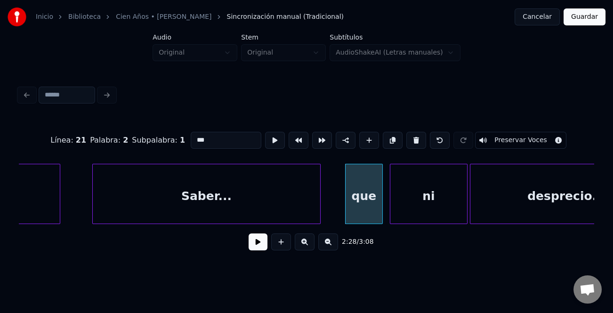
click at [193, 135] on input "***" at bounding box center [226, 140] width 71 height 17
type input "***"
click at [262, 247] on button at bounding box center [258, 242] width 19 height 17
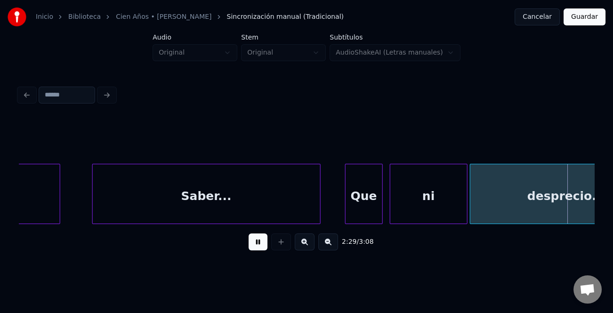
click at [262, 247] on button at bounding box center [258, 242] width 19 height 17
click at [260, 245] on button at bounding box center [258, 242] width 19 height 17
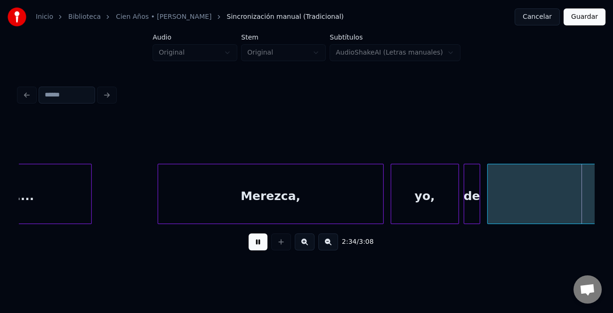
scroll to position [0, 18255]
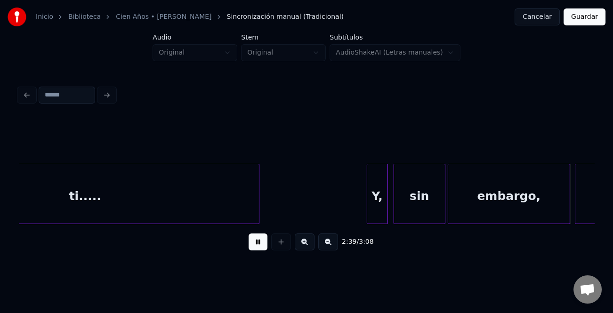
click at [381, 211] on div "Y," at bounding box center [377, 196] width 20 height 64
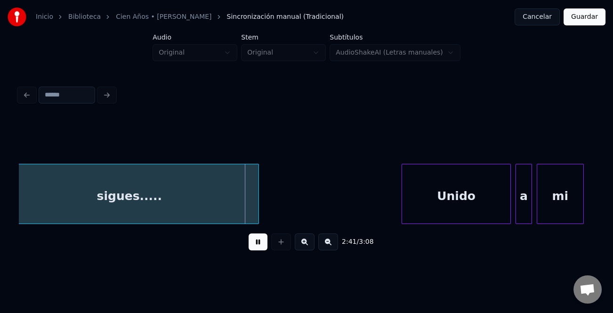
click at [403, 194] on div at bounding box center [403, 193] width 3 height 59
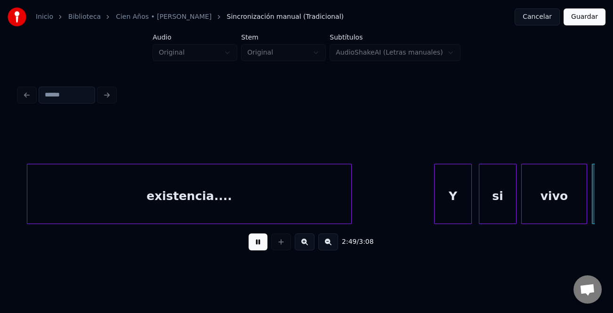
scroll to position [0, 19983]
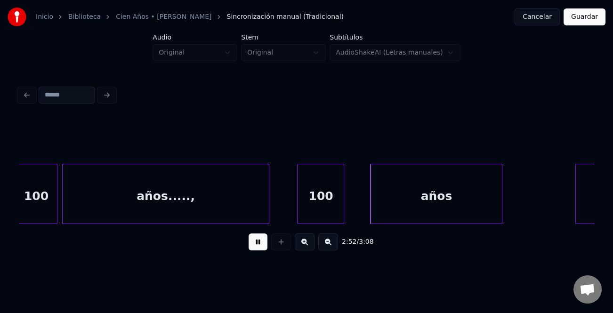
click at [322, 208] on div "100" at bounding box center [321, 196] width 46 height 64
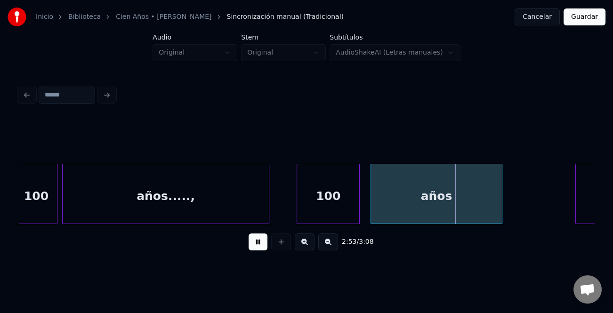
click at [359, 214] on div at bounding box center [358, 193] width 3 height 59
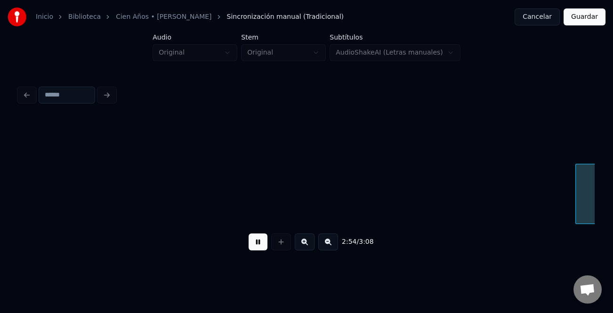
scroll to position [0, 20560]
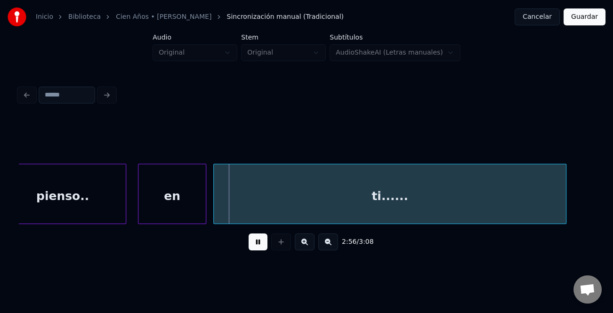
click at [329, 242] on button at bounding box center [328, 242] width 20 height 17
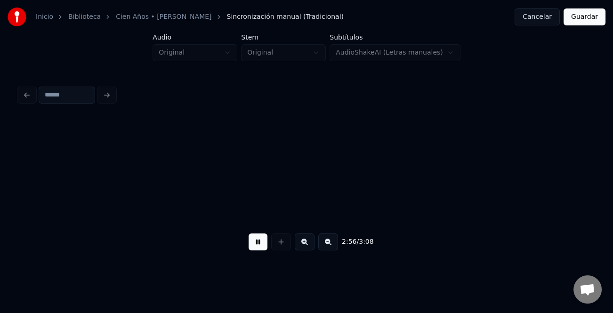
click at [329, 242] on button at bounding box center [328, 242] width 20 height 17
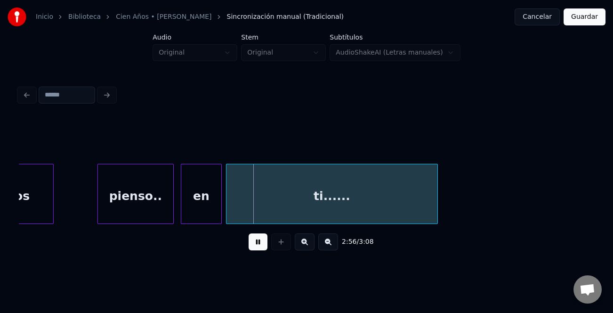
click at [329, 242] on button at bounding box center [328, 242] width 20 height 17
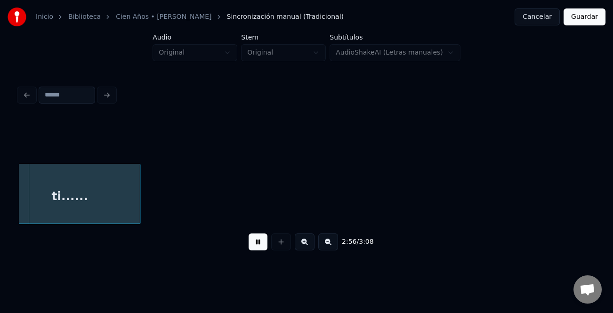
scroll to position [0, 8081]
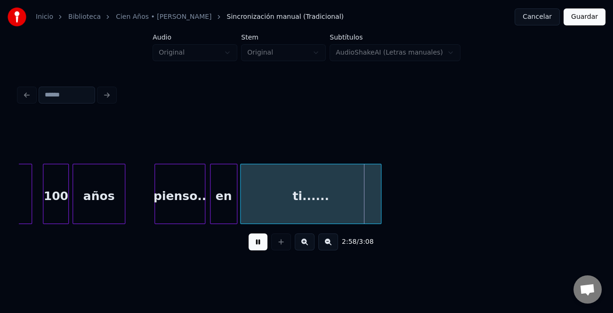
click at [592, 20] on button "Guardar" at bounding box center [585, 16] width 42 height 17
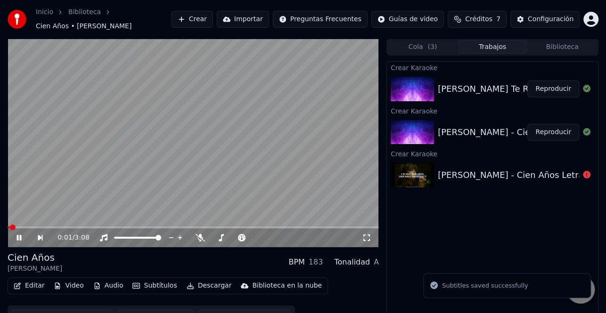
click at [211, 284] on button "Descargar" at bounding box center [209, 285] width 53 height 13
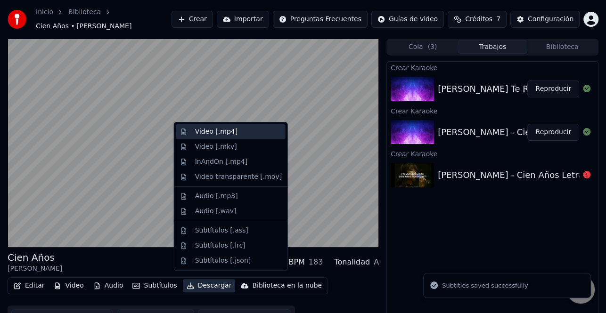
click at [231, 132] on div "Video [.mp4]" at bounding box center [216, 131] width 42 height 9
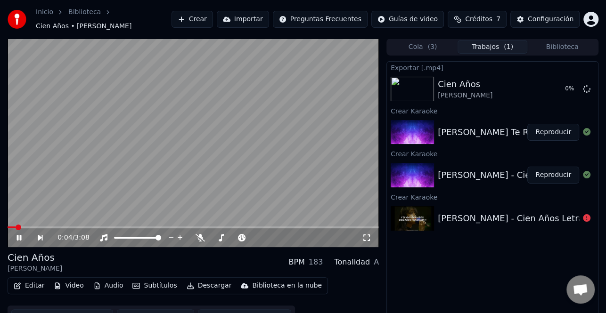
click at [558, 124] on button "Reproducir" at bounding box center [553, 132] width 52 height 17
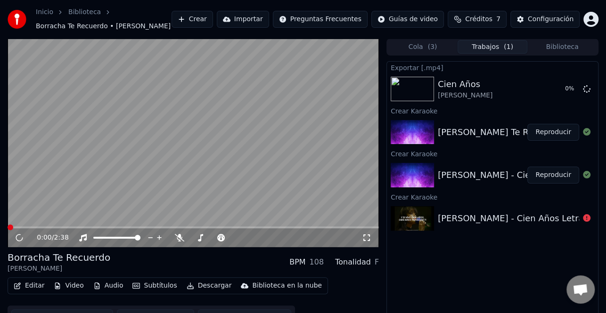
click at [36, 285] on button "Editar" at bounding box center [29, 285] width 38 height 13
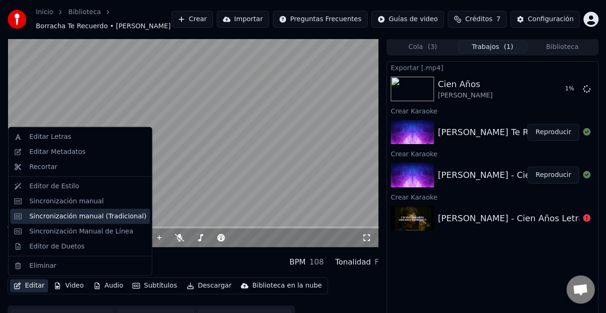
click at [92, 218] on div "Sincronización manual (Tradicional)" at bounding box center [87, 215] width 117 height 9
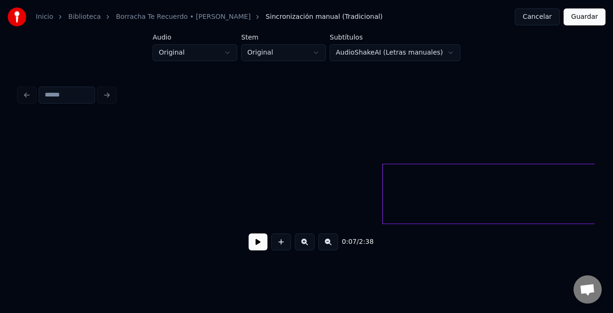
click at [532, 15] on button "Cancelar" at bounding box center [537, 16] width 45 height 17
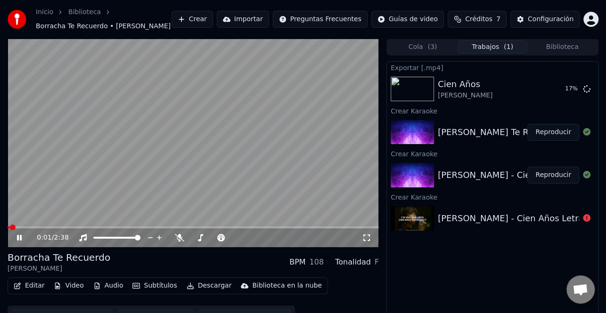
click at [20, 238] on icon at bounding box center [19, 238] width 5 height 6
click at [27, 285] on button "Editar" at bounding box center [29, 285] width 38 height 13
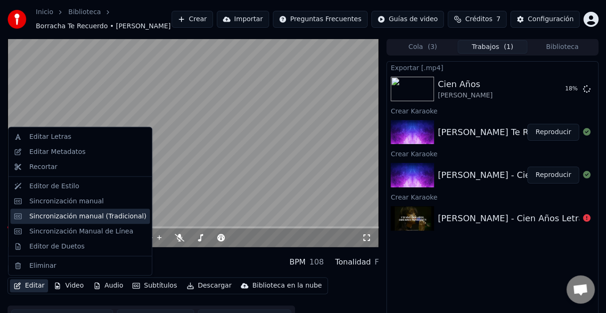
click at [79, 219] on div "Sincronización manual (Tradicional)" at bounding box center [87, 215] width 117 height 9
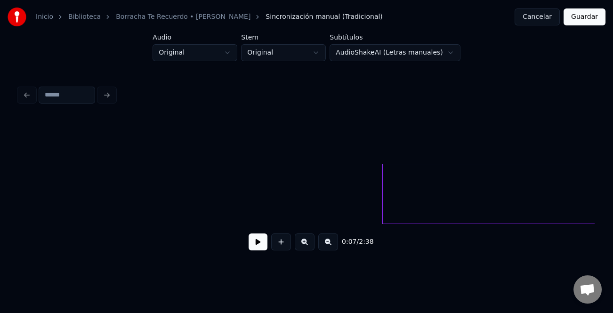
click at [255, 247] on button at bounding box center [258, 242] width 19 height 17
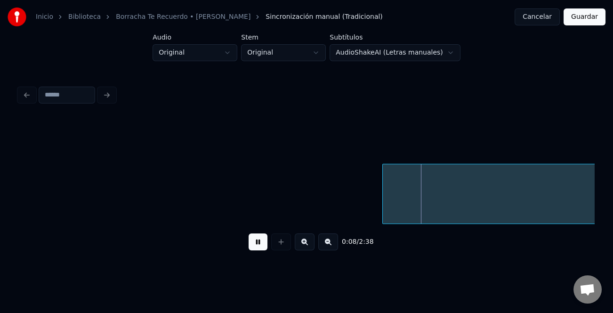
click at [332, 251] on button at bounding box center [328, 242] width 20 height 17
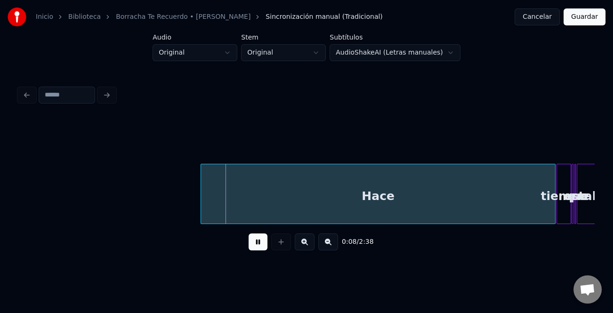
click at [332, 251] on button at bounding box center [328, 242] width 20 height 17
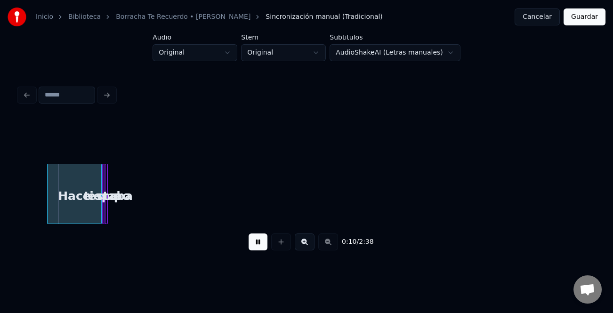
click at [305, 245] on button at bounding box center [305, 242] width 20 height 17
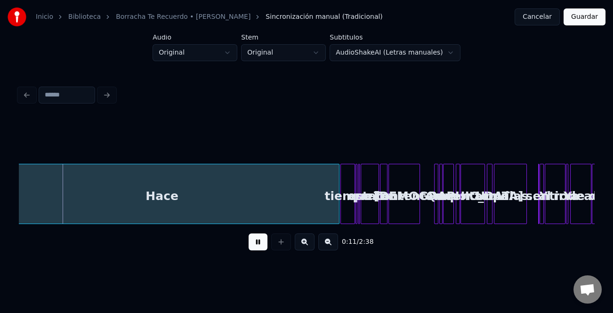
click at [305, 245] on button at bounding box center [305, 242] width 20 height 17
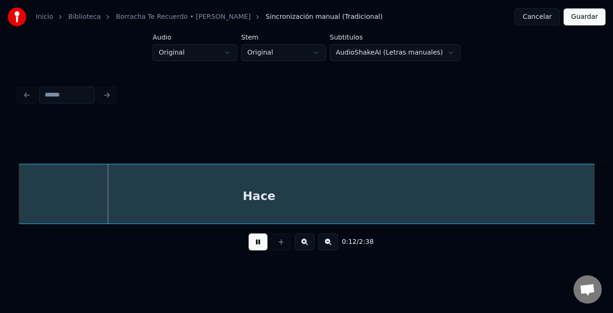
click at [329, 243] on button at bounding box center [328, 242] width 20 height 17
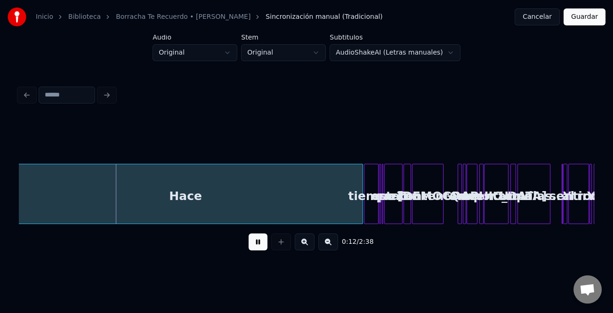
click at [329, 243] on button at bounding box center [328, 242] width 20 height 17
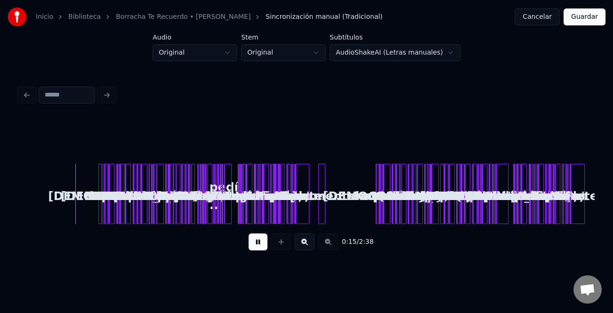
click at [99, 216] on div "Hace" at bounding box center [99, 194] width 3 height 60
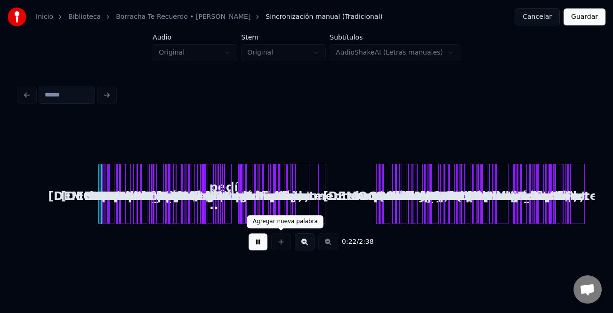
click at [303, 244] on button at bounding box center [305, 242] width 20 height 17
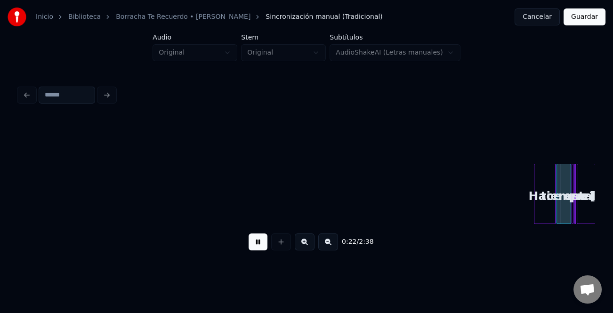
click at [303, 244] on button at bounding box center [305, 242] width 20 height 17
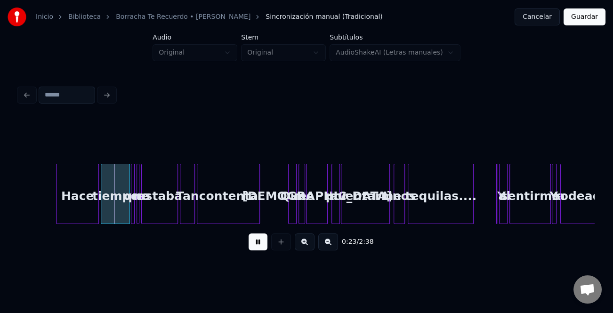
click at [303, 244] on button at bounding box center [305, 242] width 20 height 17
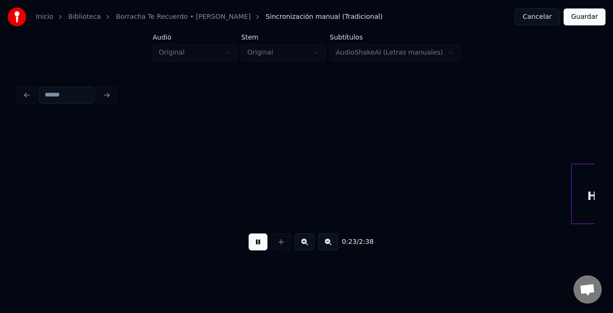
scroll to position [0, 1544]
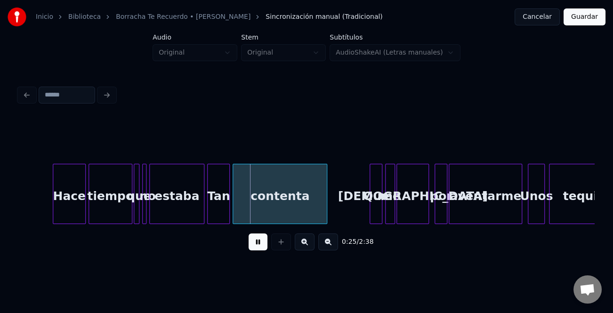
click at [56, 206] on div at bounding box center [54, 193] width 3 height 59
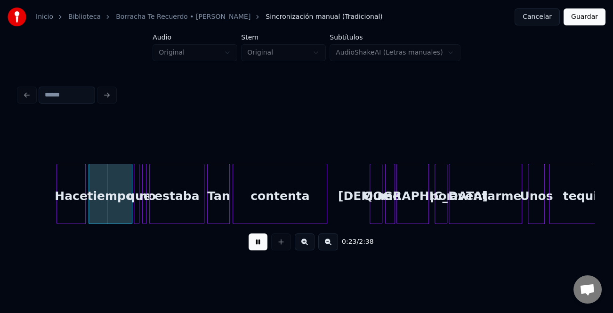
click at [304, 244] on button at bounding box center [305, 242] width 20 height 17
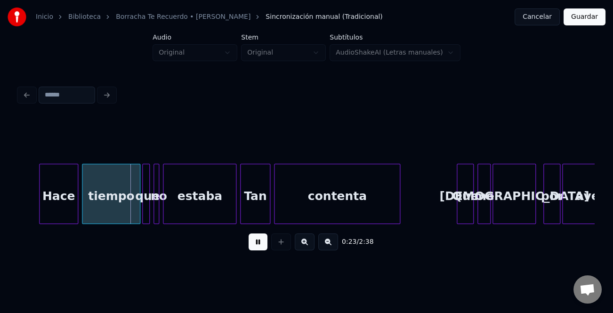
click at [304, 244] on button at bounding box center [305, 242] width 20 height 17
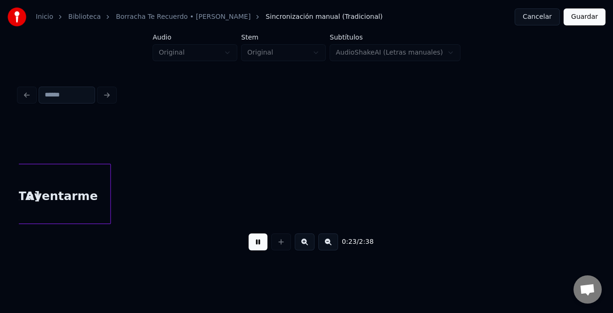
click at [304, 244] on button at bounding box center [305, 242] width 20 height 17
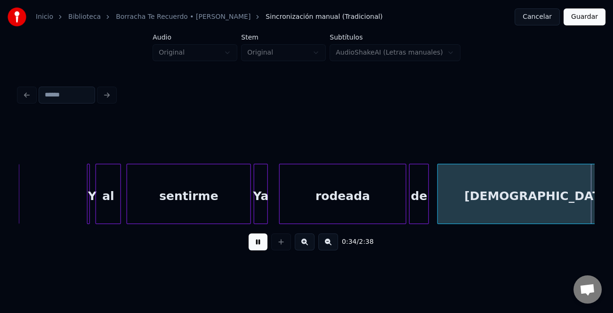
scroll to position [0, 4923]
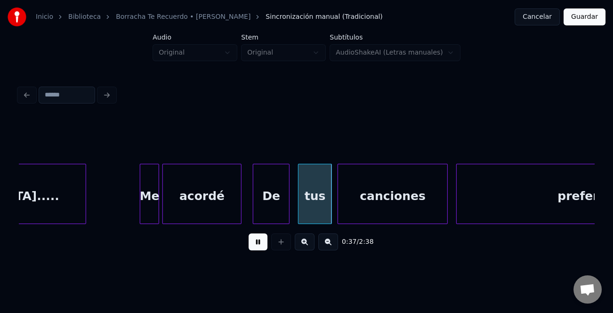
click at [158, 216] on div at bounding box center [157, 193] width 3 height 59
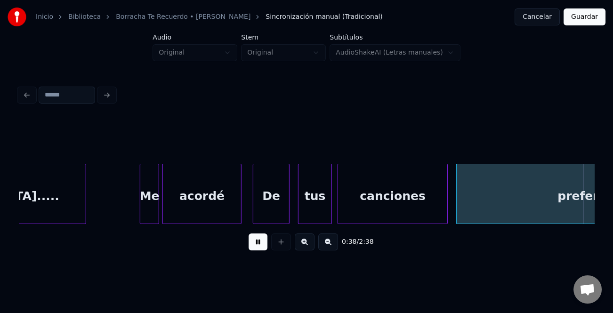
scroll to position [0, 5501]
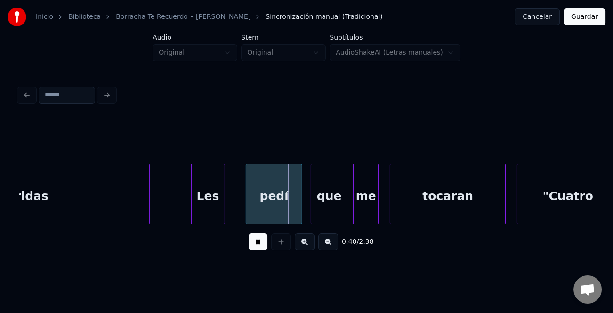
click at [204, 210] on div "Les" at bounding box center [208, 196] width 33 height 64
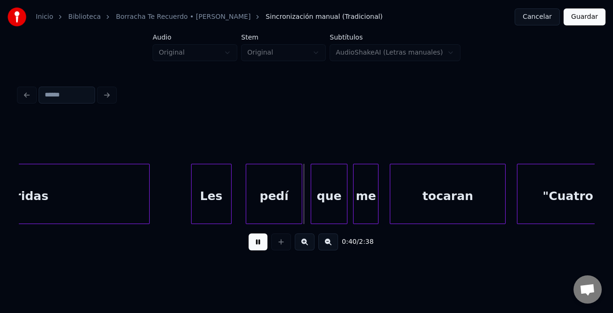
click at [231, 215] on div at bounding box center [229, 193] width 3 height 59
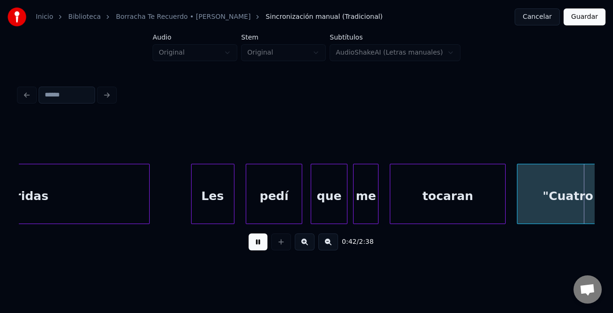
scroll to position [0, 6077]
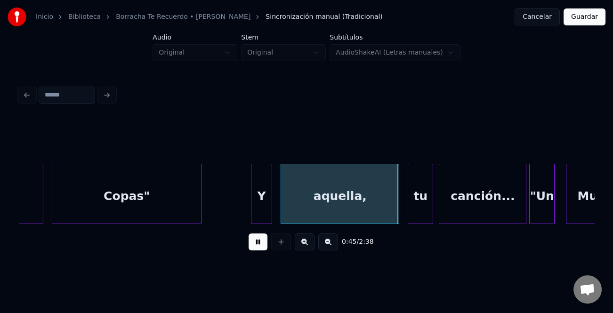
click at [252, 211] on div at bounding box center [253, 193] width 3 height 59
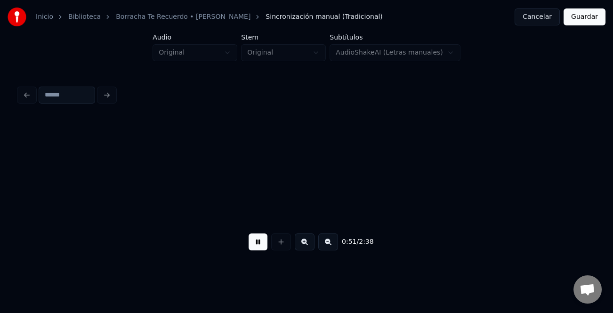
scroll to position [0, 7229]
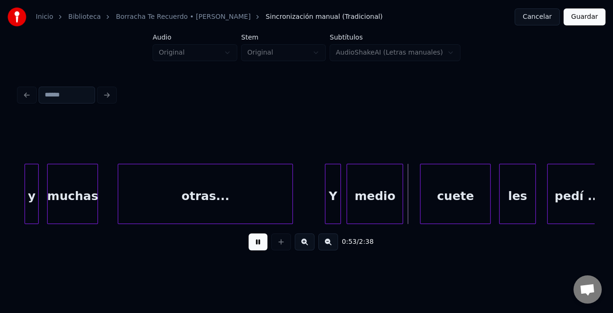
click at [325, 208] on div at bounding box center [326, 193] width 3 height 59
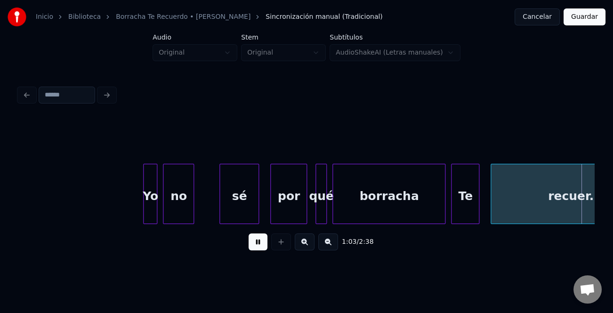
scroll to position [0, 8957]
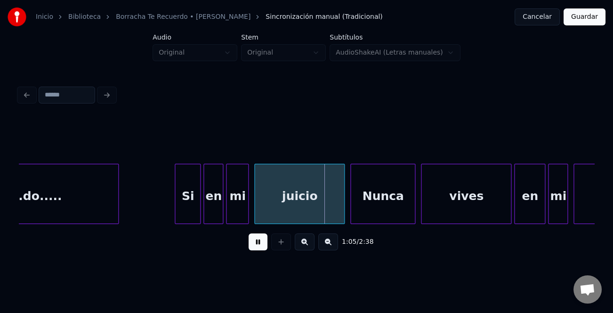
click at [177, 210] on div at bounding box center [176, 193] width 3 height 59
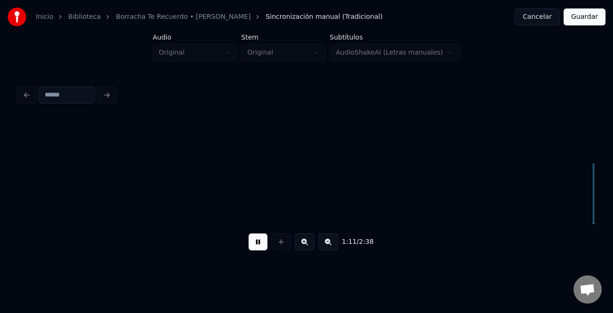
scroll to position [0, 10110]
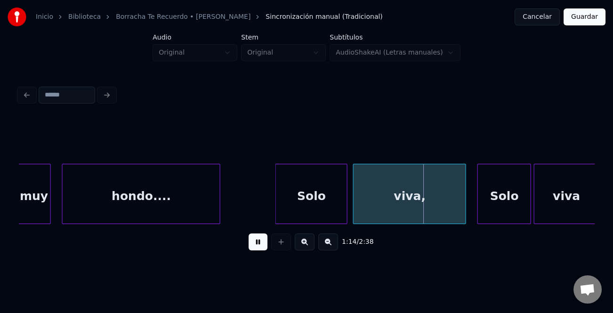
click at [276, 211] on div at bounding box center [277, 193] width 3 height 59
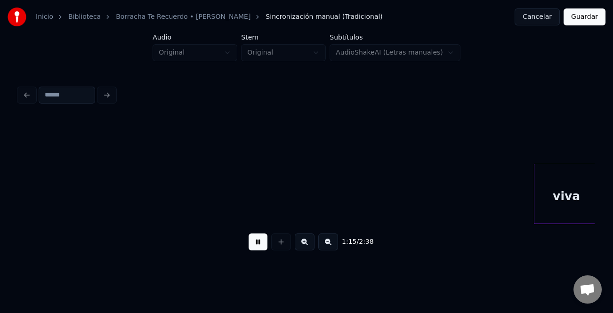
scroll to position [0, 10688]
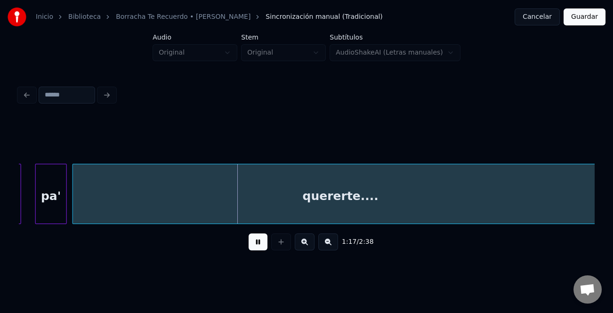
click at [323, 247] on button at bounding box center [328, 242] width 20 height 17
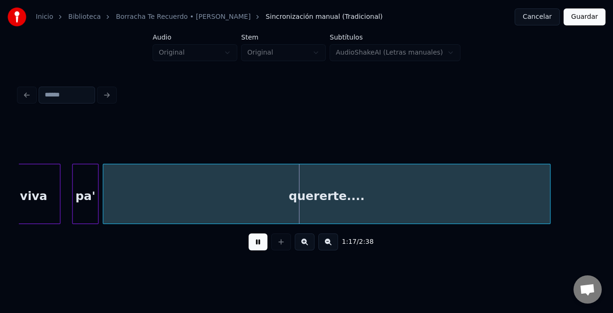
click at [327, 246] on button at bounding box center [328, 242] width 20 height 17
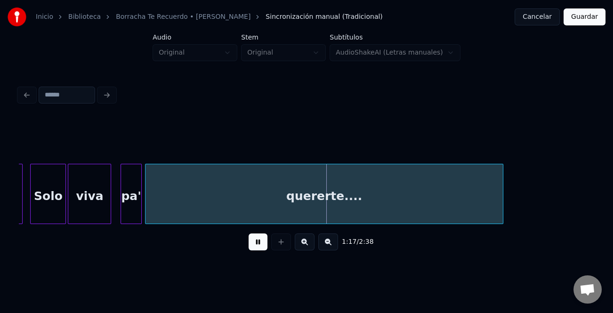
click at [327, 246] on button at bounding box center [328, 242] width 20 height 17
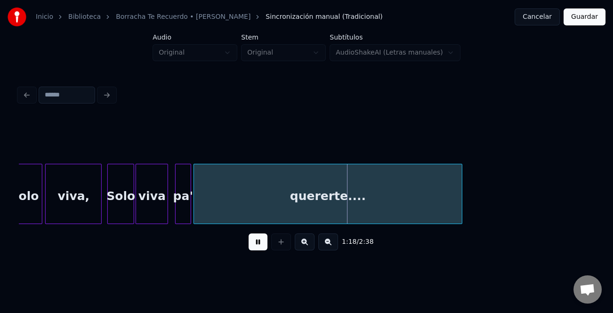
click at [327, 246] on button at bounding box center [328, 242] width 20 height 17
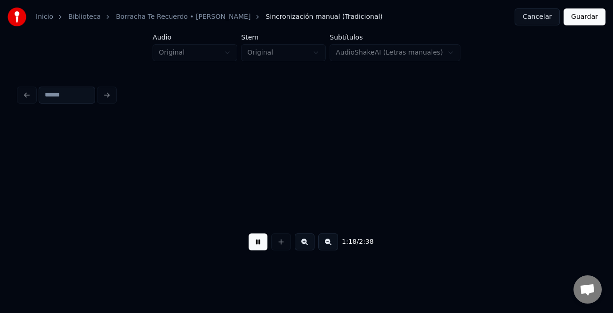
scroll to position [0, 3351]
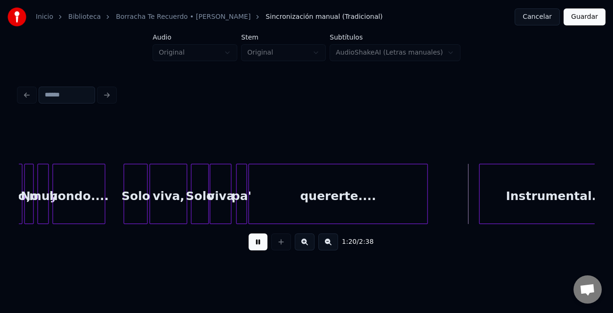
click at [480, 203] on div at bounding box center [481, 193] width 3 height 59
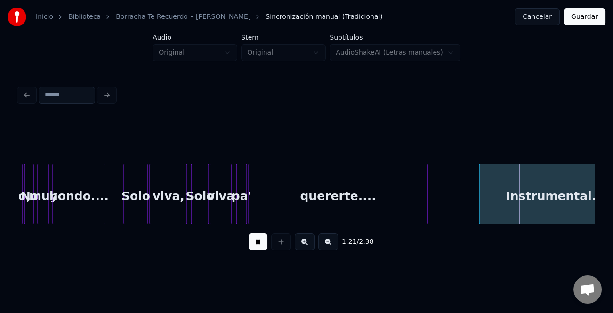
drag, startPoint x: 256, startPoint y: 243, endPoint x: 292, endPoint y: 225, distance: 40.2
click at [257, 243] on button at bounding box center [258, 242] width 19 height 17
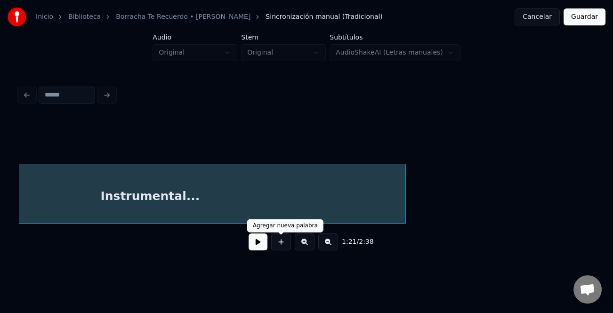
scroll to position [0, 3811]
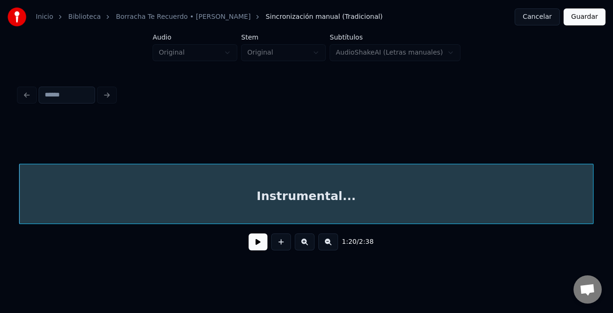
click at [578, 264] on div "1:20 / 2:38" at bounding box center [306, 170] width 583 height 187
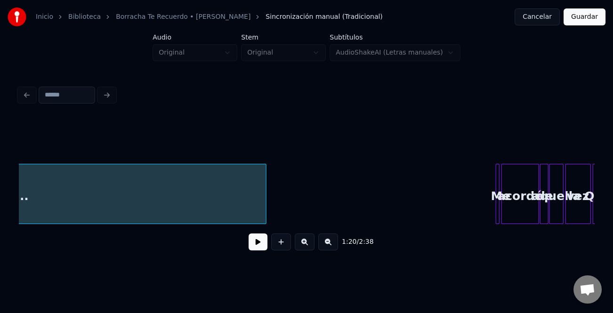
scroll to position [0, 4144]
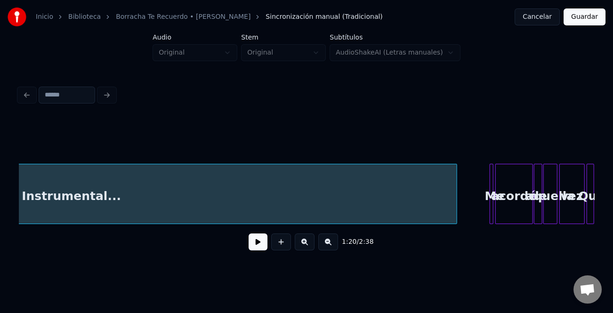
click at [455, 220] on div "Instrumental... Me acordé de aquella vez Que" at bounding box center [307, 194] width 576 height 60
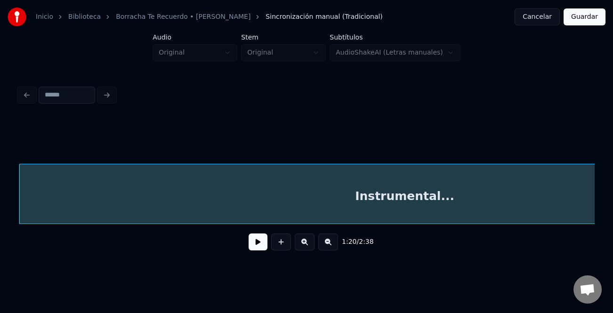
drag, startPoint x: 349, startPoint y: 227, endPoint x: 332, endPoint y: 223, distance: 17.4
click at [371, 224] on div "Instrumental..." at bounding box center [307, 194] width 576 height 60
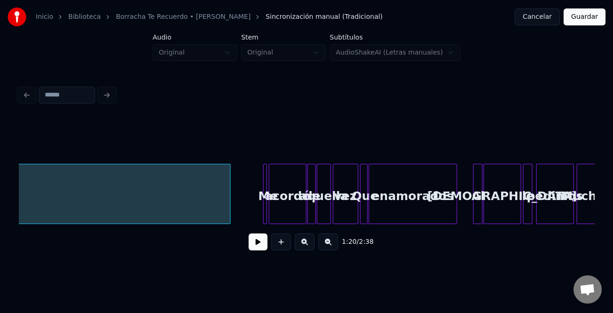
scroll to position [0, 4329]
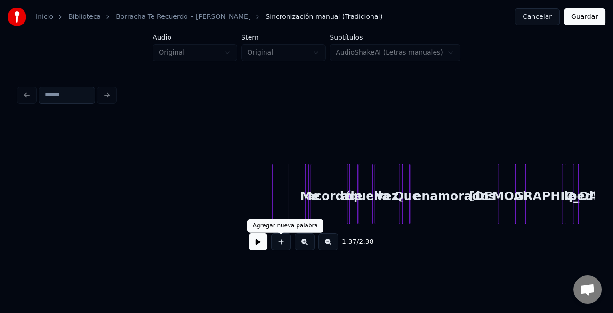
click at [268, 240] on div "1:37 / 2:38" at bounding box center [306, 242] width 560 height 21
click at [266, 246] on button at bounding box center [258, 242] width 19 height 17
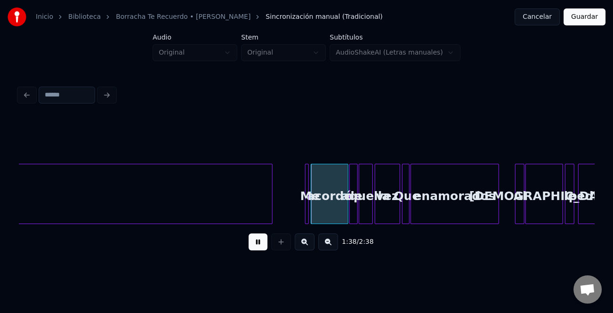
click at [306, 250] on button at bounding box center [305, 242] width 20 height 17
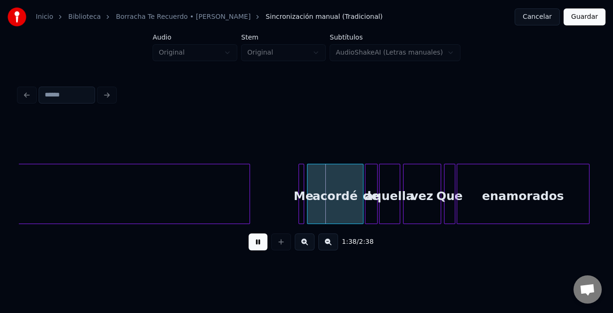
click at [306, 250] on button at bounding box center [305, 242] width 20 height 17
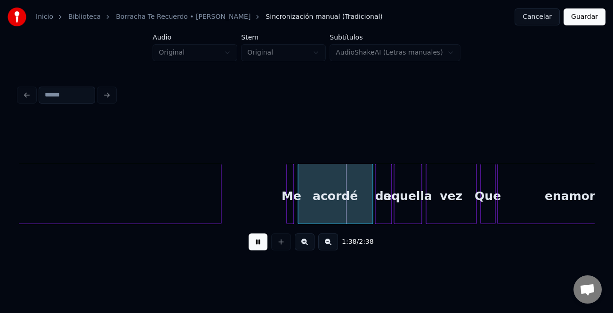
click at [306, 250] on button at bounding box center [305, 242] width 20 height 17
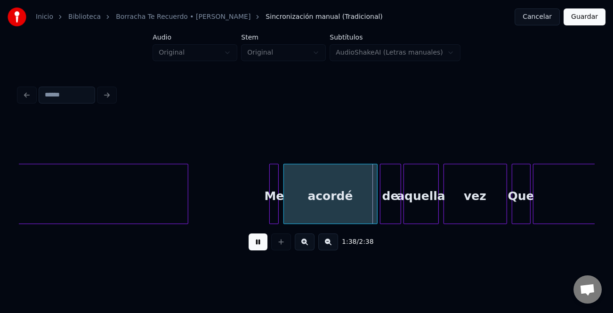
click at [306, 250] on button at bounding box center [305, 242] width 20 height 17
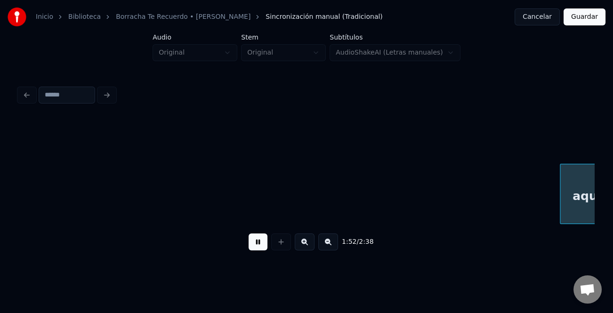
scroll to position [0, 15922]
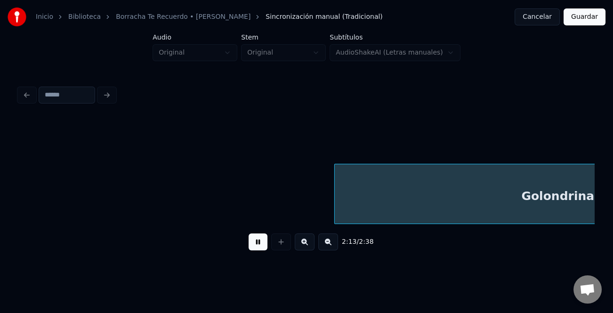
scroll to position [0, 18807]
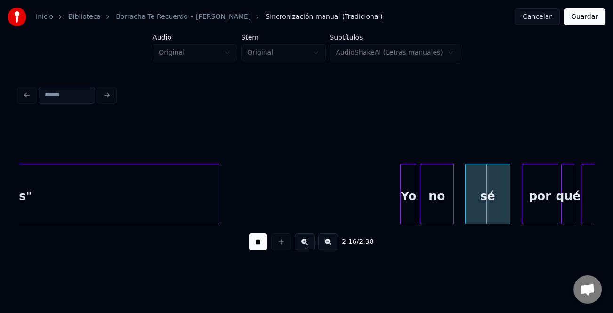
click at [401, 195] on div "Yo" at bounding box center [409, 196] width 16 height 64
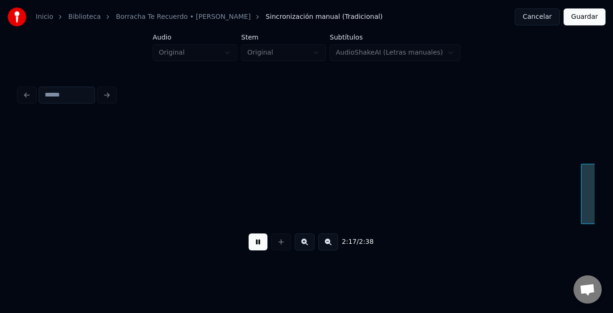
scroll to position [0, 19384]
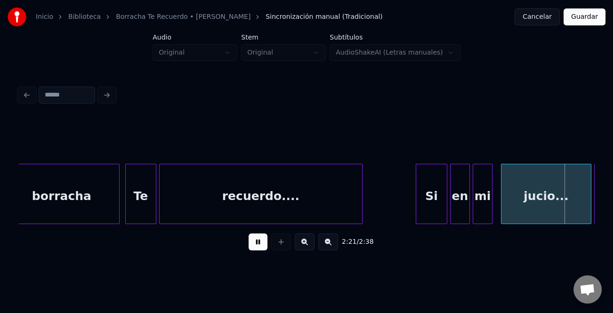
click at [419, 198] on div at bounding box center [417, 193] width 3 height 59
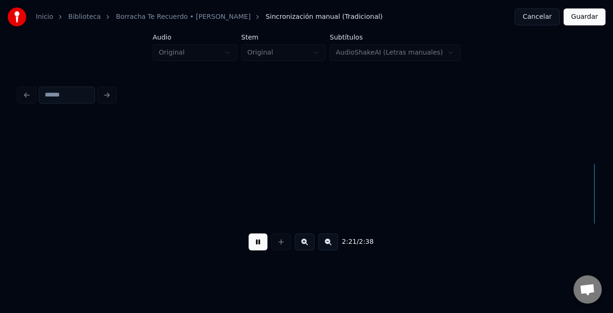
scroll to position [0, 19960]
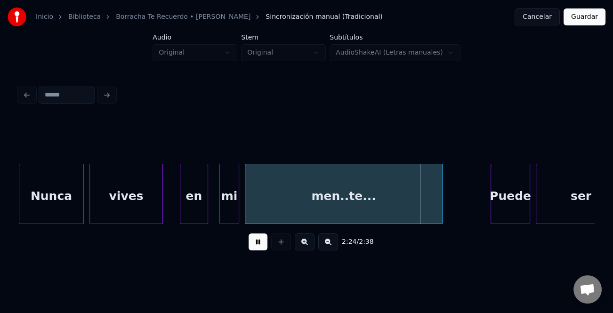
click at [200, 196] on div "en" at bounding box center [193, 196] width 27 height 64
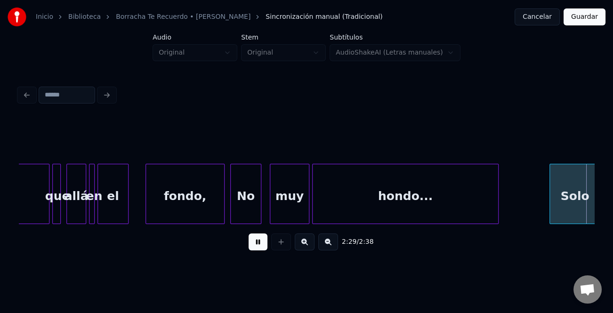
scroll to position [0, 21113]
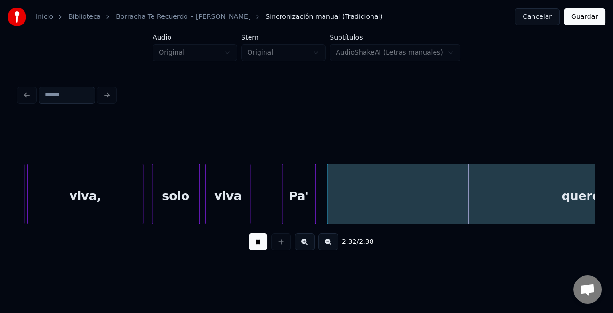
click at [300, 200] on div "Pa'" at bounding box center [299, 196] width 33 height 64
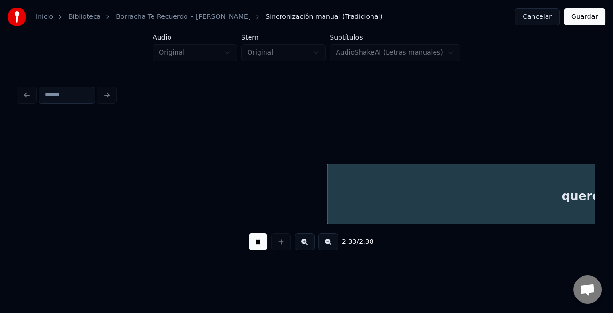
scroll to position [0, 21689]
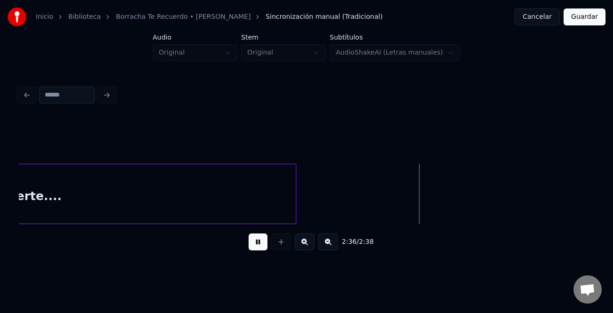
click at [582, 11] on button "Guardar" at bounding box center [585, 16] width 42 height 17
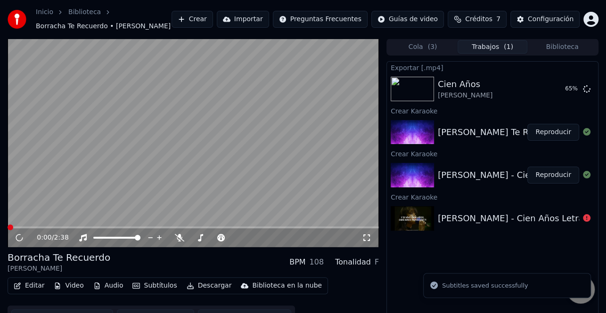
click at [203, 285] on button "Descargar" at bounding box center [209, 285] width 53 height 13
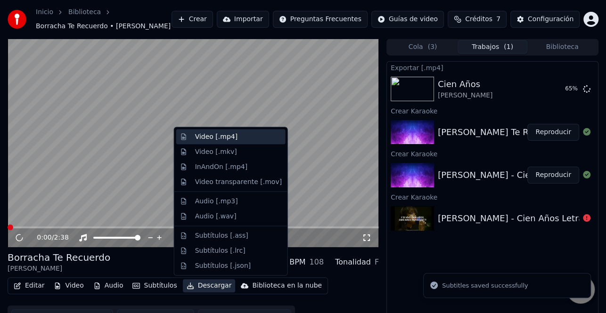
click at [249, 140] on div "Video [.mp4]" at bounding box center [238, 136] width 87 height 9
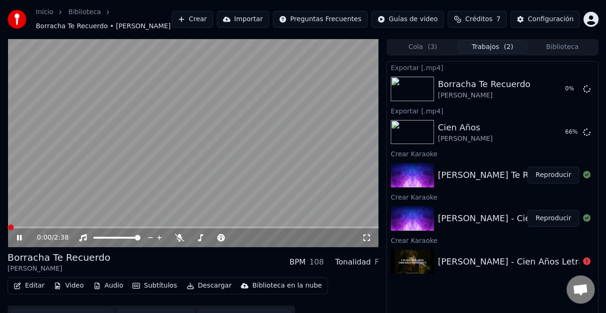
click at [544, 46] on button "Biblioteca" at bounding box center [562, 47] width 70 height 14
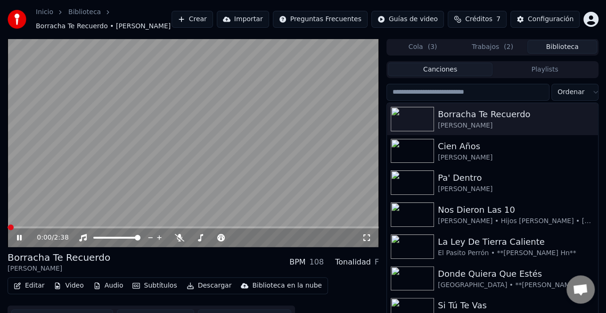
click at [17, 237] on icon at bounding box center [19, 238] width 5 height 6
click at [474, 182] on div "Pa' Dentro" at bounding box center [511, 177] width 147 height 13
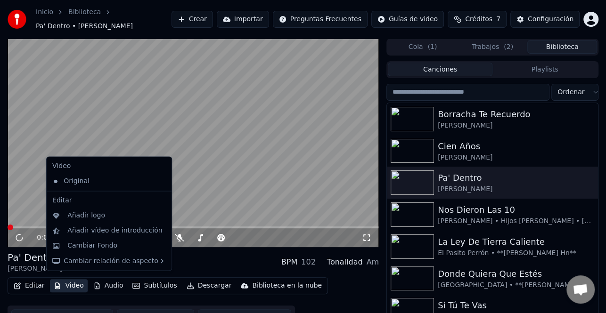
click at [71, 283] on button "Video" at bounding box center [68, 285] width 37 height 13
click at [112, 229] on div "Añadir vídeo de introducción" at bounding box center [114, 230] width 95 height 9
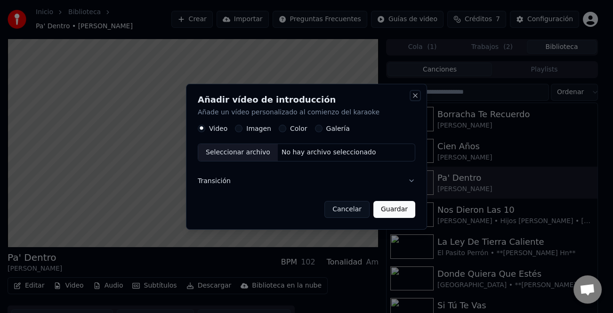
click at [415, 98] on button "Close" at bounding box center [416, 96] width 8 height 8
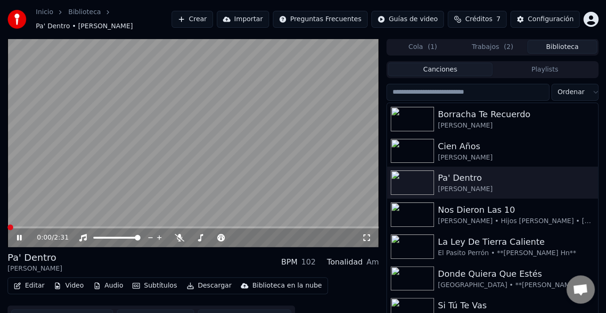
click at [19, 235] on icon at bounding box center [26, 238] width 22 height 8
click at [29, 281] on button "Editar" at bounding box center [29, 285] width 38 height 13
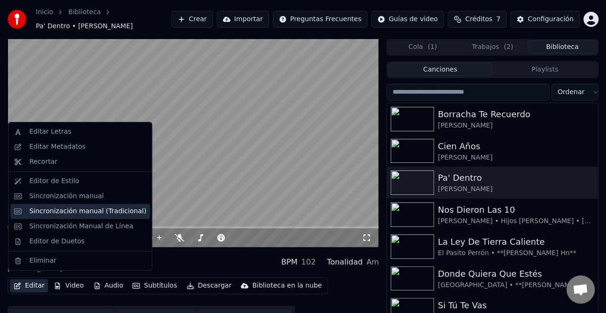
click at [115, 211] on div "Sincronización manual (Tradicional)" at bounding box center [87, 211] width 117 height 9
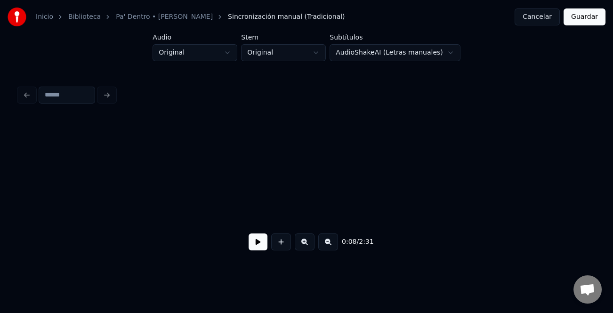
scroll to position [0, 1141]
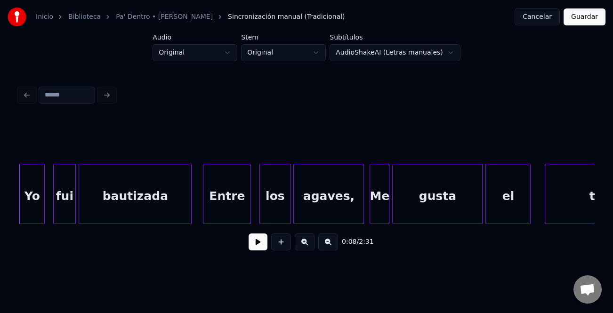
click at [258, 245] on button at bounding box center [258, 242] width 19 height 17
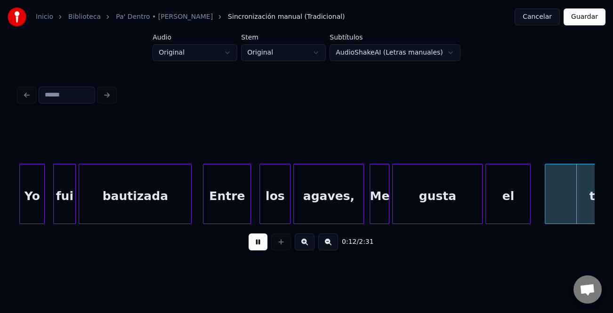
scroll to position [0, 1717]
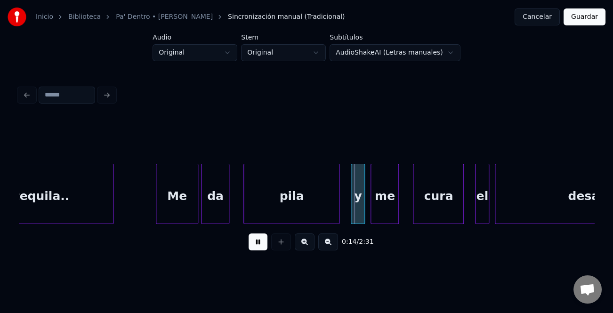
click at [157, 207] on div at bounding box center [157, 193] width 3 height 59
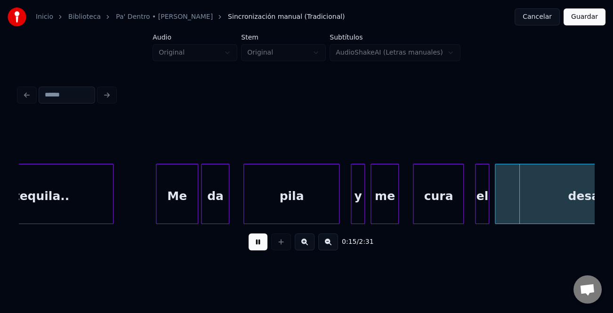
drag, startPoint x: 259, startPoint y: 251, endPoint x: 300, endPoint y: 236, distance: 43.5
click at [259, 250] on button at bounding box center [258, 242] width 19 height 17
click at [357, 202] on div "y" at bounding box center [357, 196] width 13 height 64
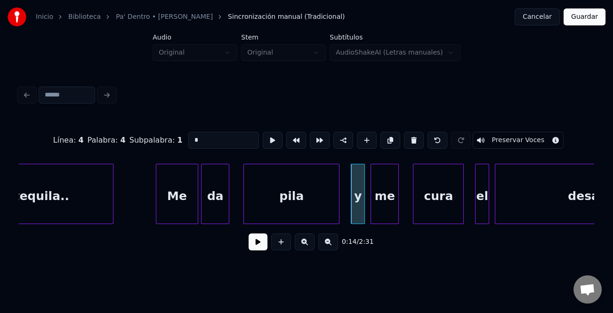
click at [201, 125] on div "Línea : 4 Palabra : 4 Subpalabra : 1 * Preservar Voces" at bounding box center [307, 140] width 576 height 47
click at [201, 134] on input "*" at bounding box center [223, 140] width 71 height 17
type input "*"
click at [258, 244] on button at bounding box center [258, 242] width 19 height 17
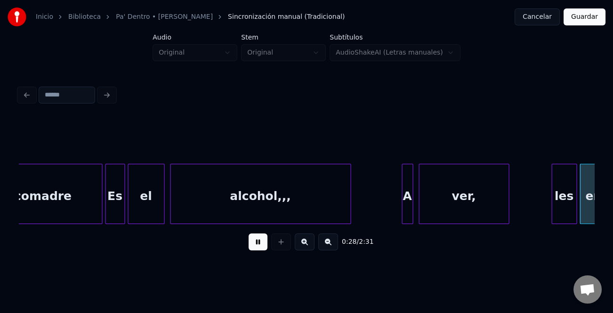
scroll to position [0, 4023]
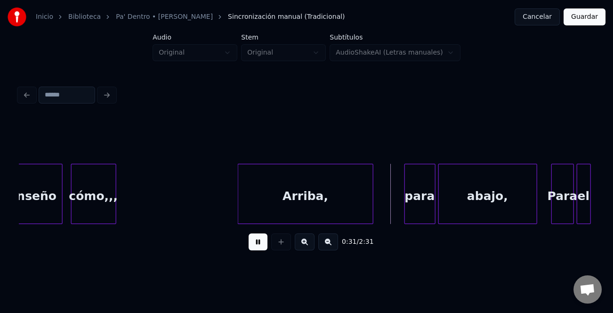
click at [239, 212] on div at bounding box center [239, 193] width 3 height 59
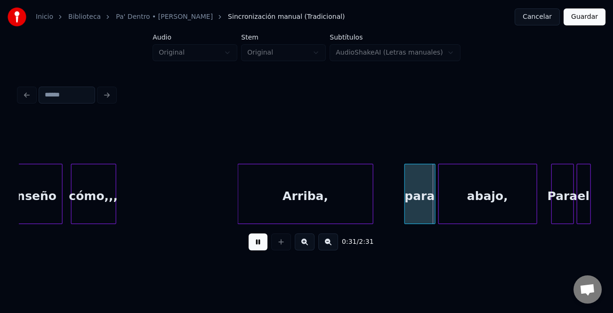
drag, startPoint x: 258, startPoint y: 245, endPoint x: 374, endPoint y: 213, distance: 120.5
click at [260, 244] on button at bounding box center [258, 242] width 19 height 17
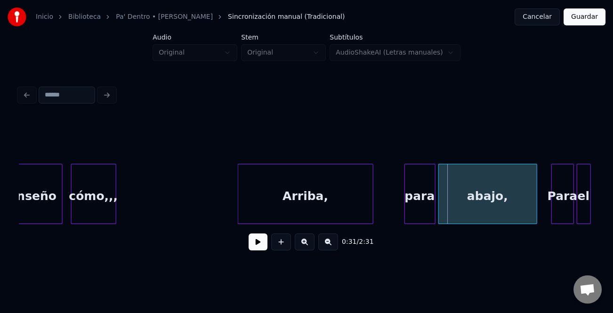
click at [411, 201] on div "para" at bounding box center [420, 196] width 30 height 64
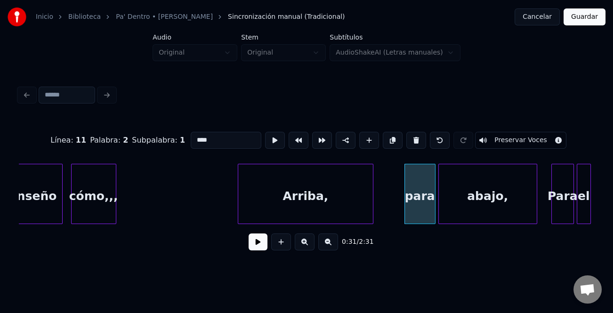
click at [195, 135] on input "****" at bounding box center [226, 140] width 71 height 17
click at [230, 139] on input "****" at bounding box center [226, 140] width 71 height 17
type input "*"
type input "***"
click at [267, 245] on button at bounding box center [258, 242] width 19 height 17
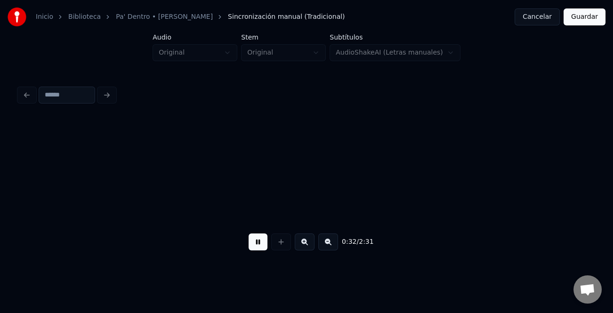
scroll to position [0, 4600]
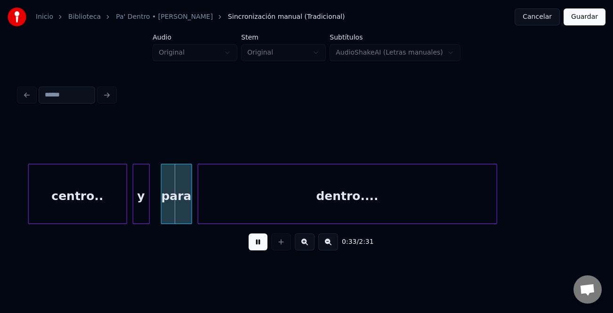
click at [267, 245] on button at bounding box center [258, 242] width 19 height 17
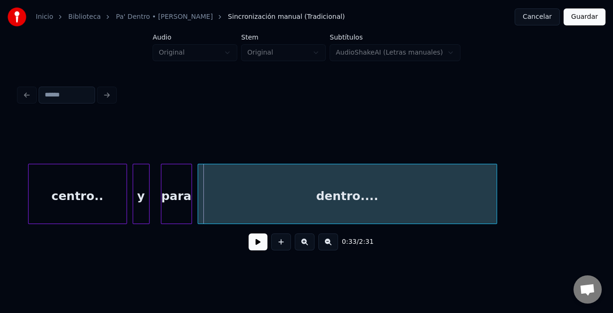
click at [104, 193] on div "centro.." at bounding box center [78, 196] width 98 height 64
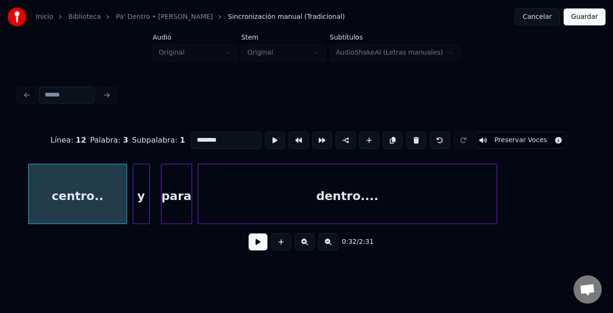
scroll to position [0, 4450]
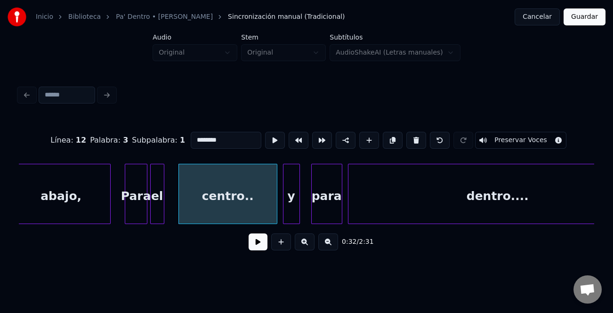
click at [138, 208] on div "Para" at bounding box center [136, 196] width 22 height 64
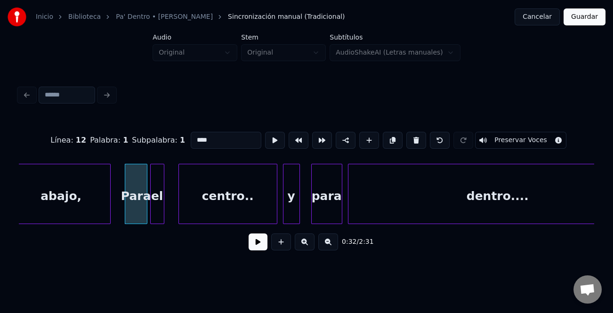
click at [225, 134] on input "****" at bounding box center [226, 140] width 71 height 17
type input "***"
click at [251, 248] on button at bounding box center [258, 242] width 19 height 17
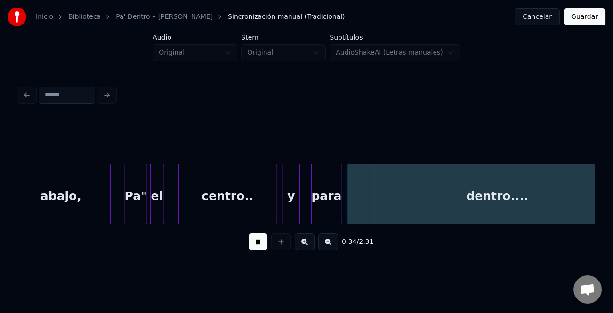
click at [252, 247] on button at bounding box center [258, 242] width 19 height 17
click at [337, 188] on div "para" at bounding box center [327, 196] width 30 height 64
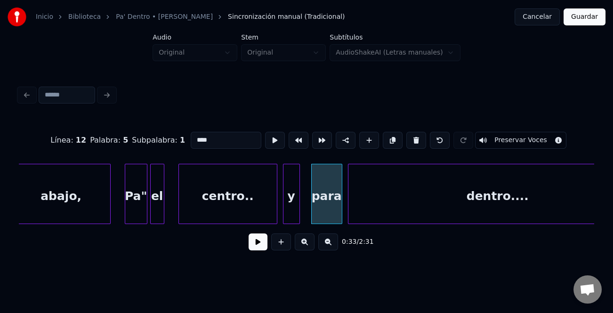
click at [222, 143] on input "****" at bounding box center [226, 140] width 71 height 17
type input "***"
click at [254, 240] on button at bounding box center [258, 242] width 19 height 17
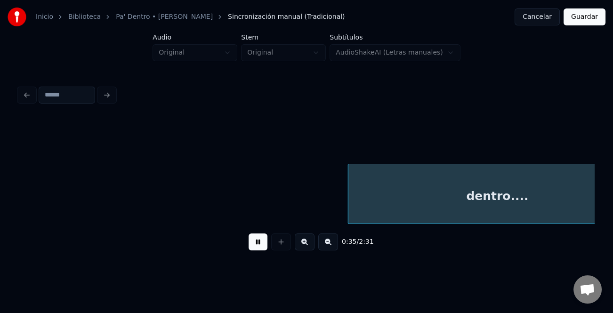
scroll to position [0, 5025]
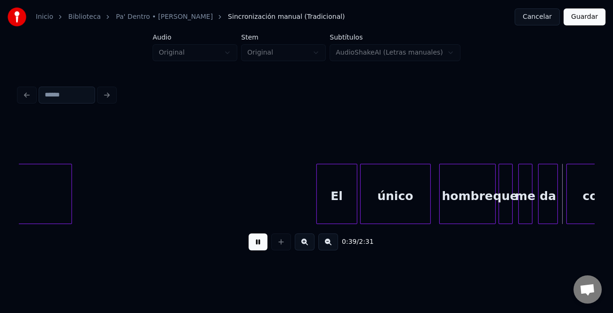
click at [317, 193] on div at bounding box center [318, 193] width 3 height 59
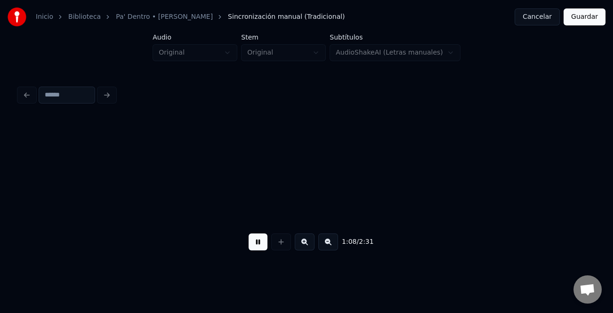
scroll to position [0, 9638]
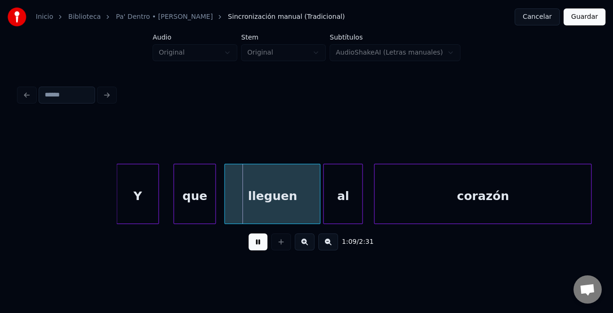
click at [148, 214] on div "Y" at bounding box center [137, 196] width 41 height 64
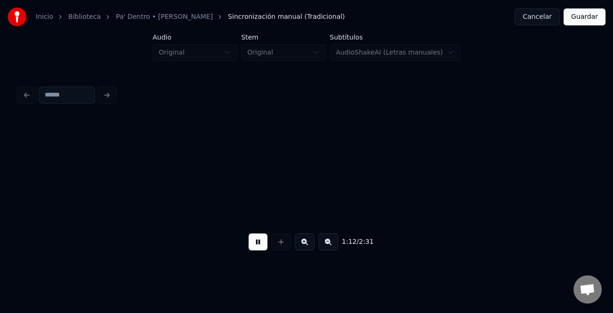
scroll to position [0, 10215]
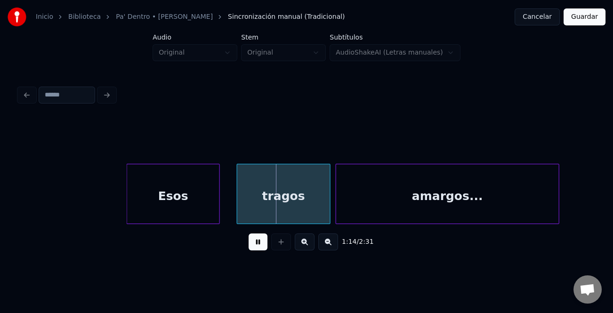
click at [207, 210] on div "Esos" at bounding box center [173, 196] width 92 height 64
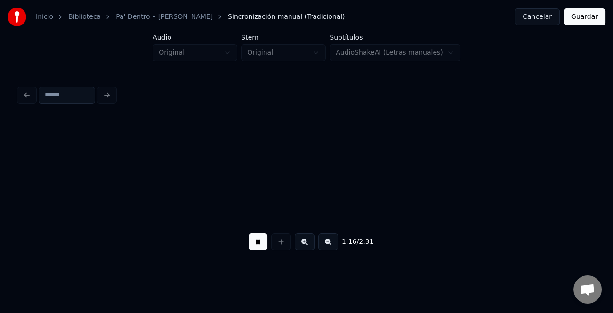
scroll to position [0, 10793]
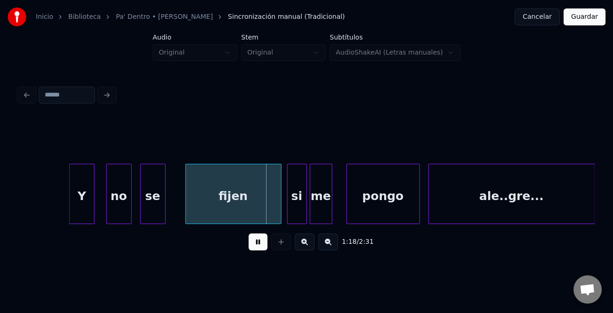
click at [78, 211] on div "Y" at bounding box center [82, 196] width 24 height 64
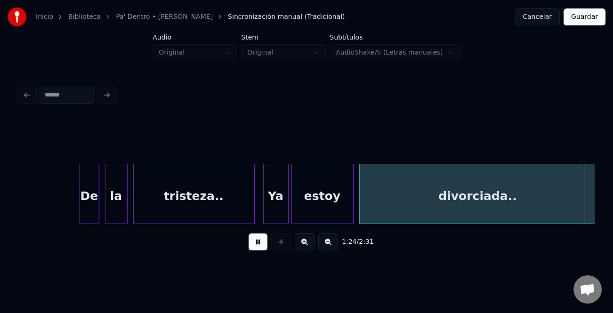
scroll to position [0, 11947]
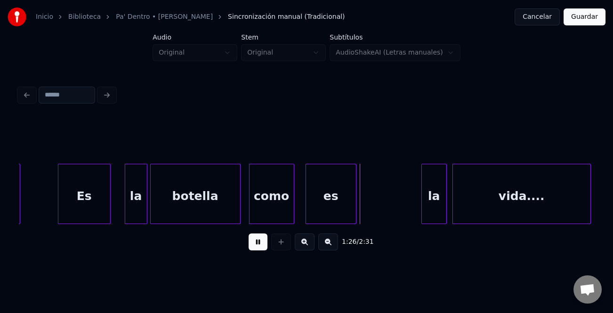
click at [58, 217] on div at bounding box center [59, 193] width 3 height 59
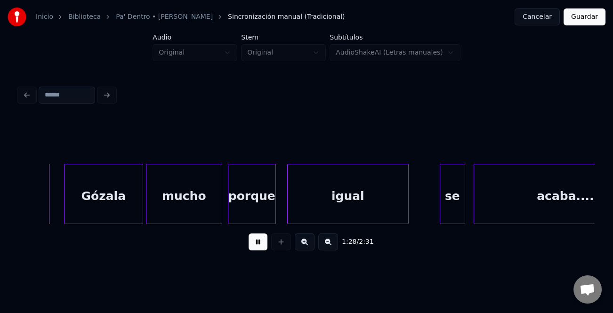
scroll to position [0, 12333]
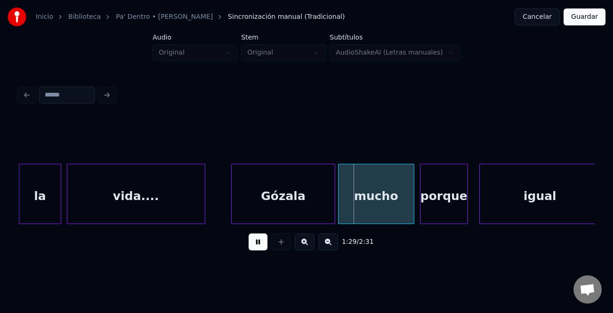
click at [233, 210] on div at bounding box center [233, 193] width 3 height 59
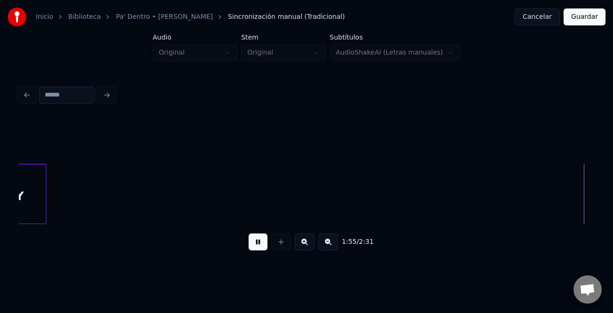
scroll to position [0, 16370]
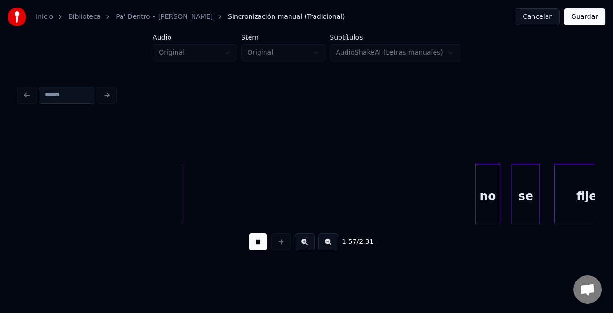
click at [329, 246] on button at bounding box center [328, 242] width 20 height 17
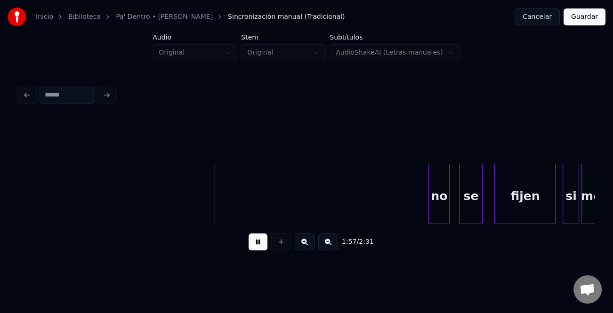
drag, startPoint x: 328, startPoint y: 246, endPoint x: 269, endPoint y: 245, distance: 58.9
click at [327, 247] on button at bounding box center [328, 242] width 20 height 17
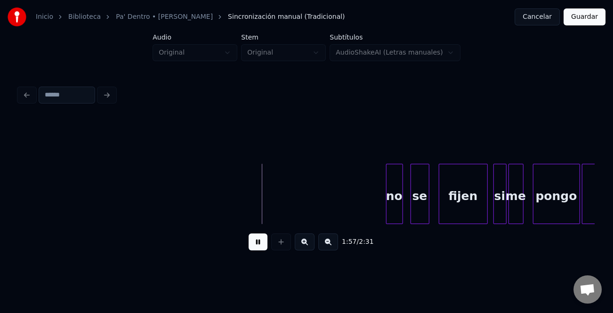
drag, startPoint x: 264, startPoint y: 246, endPoint x: 329, endPoint y: 245, distance: 65.5
click at [264, 247] on button at bounding box center [258, 242] width 19 height 17
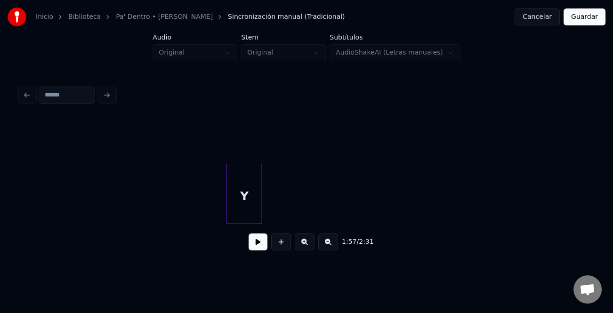
scroll to position [0, 10291]
click at [561, 188] on div "Y" at bounding box center [544, 196] width 35 height 64
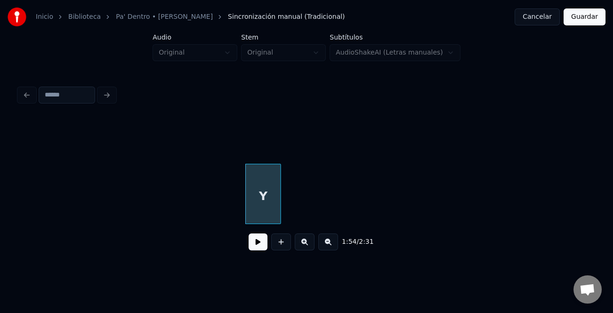
scroll to position [0, 10715]
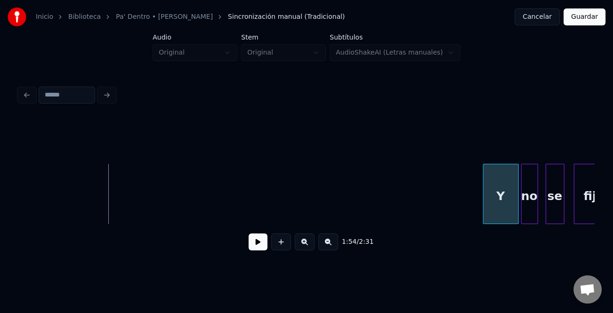
click at [512, 216] on div "Y" at bounding box center [501, 196] width 35 height 64
click at [498, 216] on div at bounding box center [497, 193] width 3 height 59
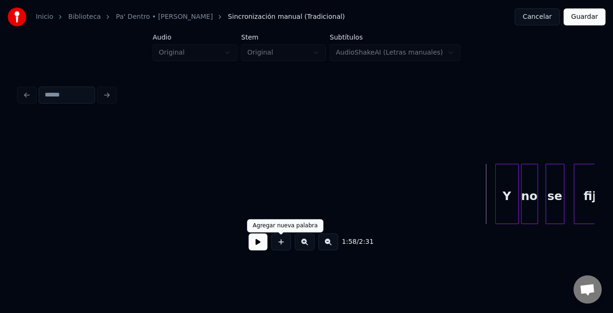
click at [260, 247] on button at bounding box center [258, 242] width 19 height 17
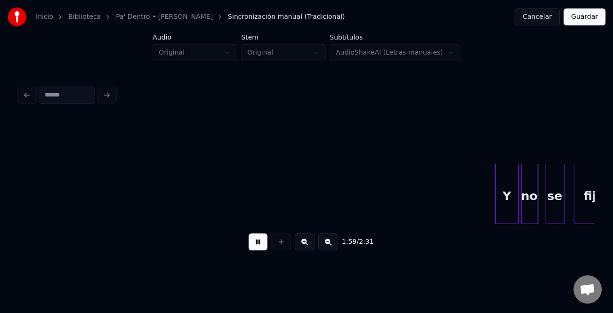
click at [309, 244] on button at bounding box center [305, 242] width 20 height 17
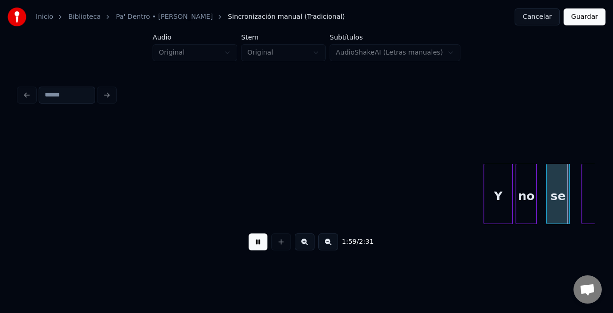
click at [309, 244] on button at bounding box center [305, 242] width 20 height 17
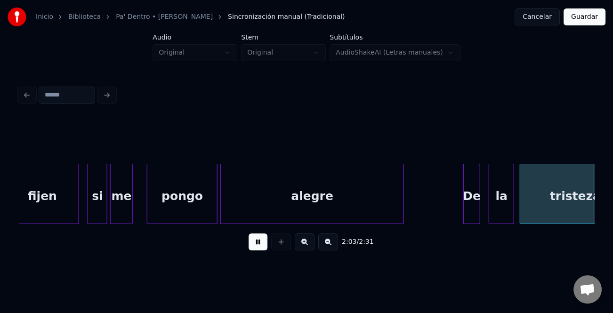
scroll to position [0, 17496]
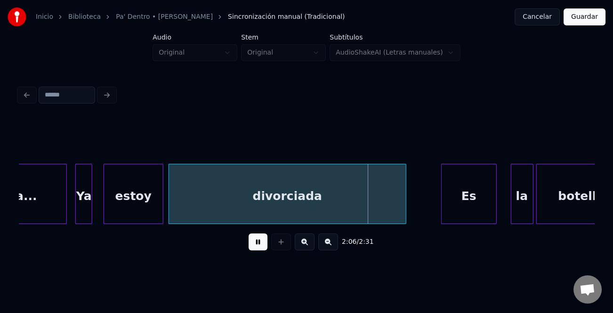
click at [443, 204] on div at bounding box center [443, 193] width 3 height 59
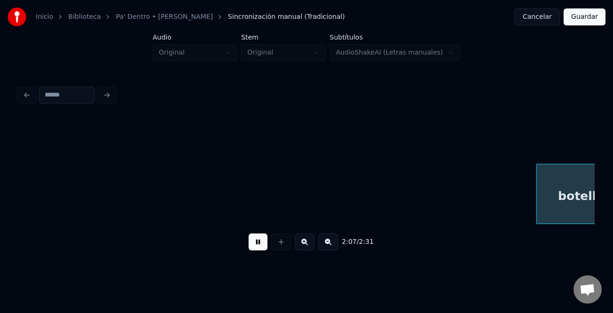
scroll to position [0, 18074]
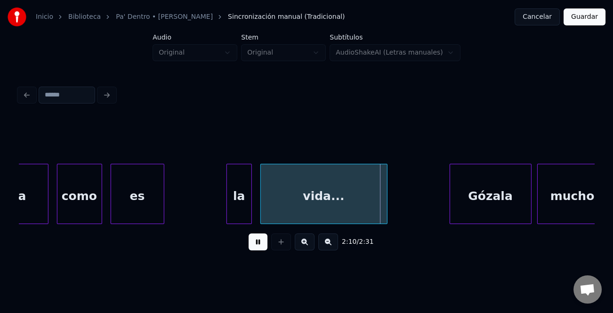
click at [229, 203] on div "la" at bounding box center [239, 196] width 24 height 64
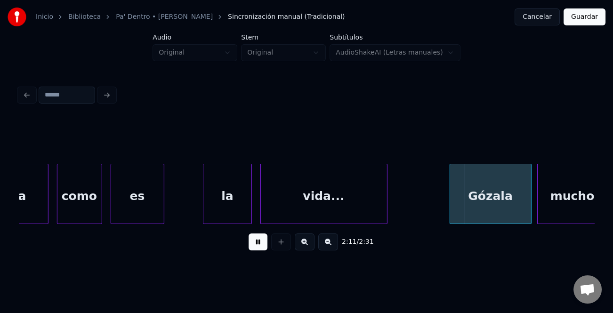
click at [203, 215] on div at bounding box center [204, 193] width 3 height 59
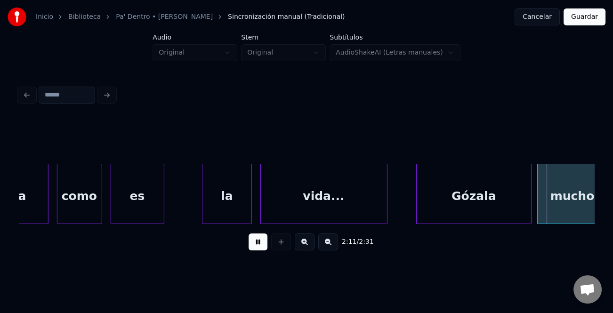
click at [418, 215] on div at bounding box center [418, 193] width 3 height 59
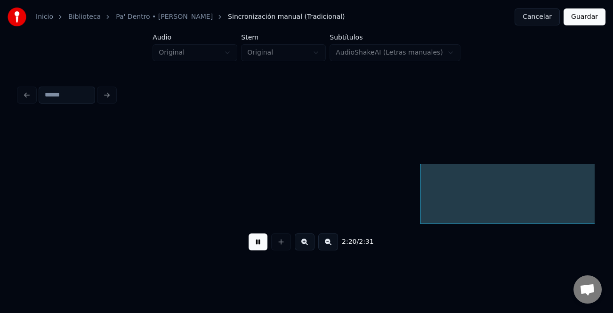
scroll to position [0, 19801]
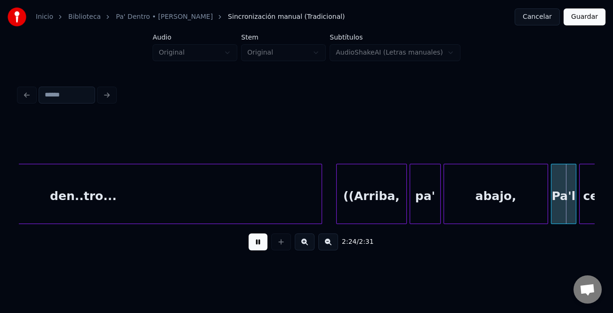
click at [259, 245] on button at bounding box center [258, 242] width 19 height 17
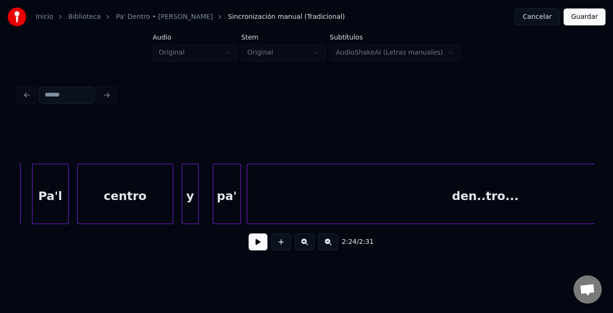
scroll to position [0, 19382]
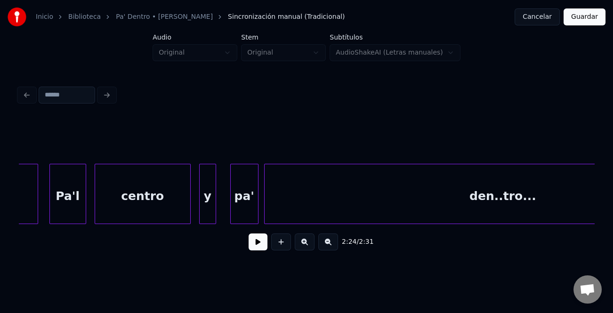
click at [246, 199] on div "pa'" at bounding box center [244, 196] width 27 height 64
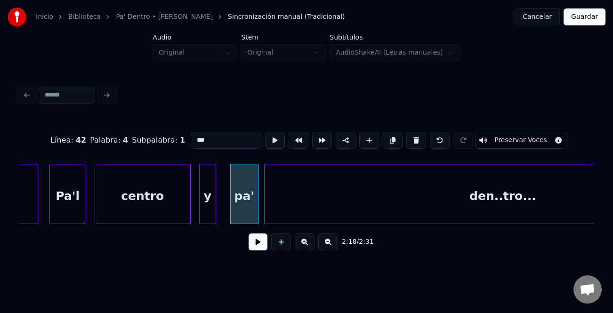
click at [254, 249] on button at bounding box center [258, 242] width 19 height 17
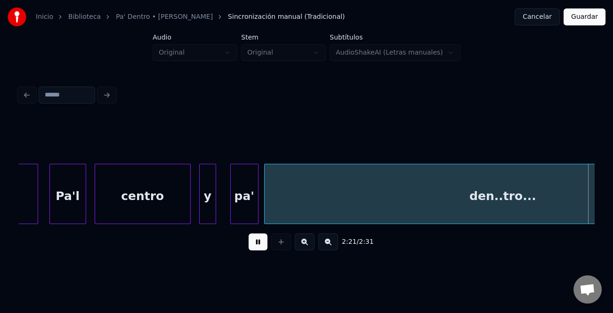
scroll to position [0, 19957]
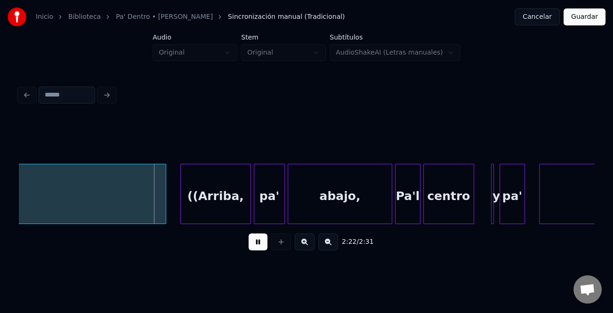
click at [254, 249] on button at bounding box center [258, 242] width 19 height 17
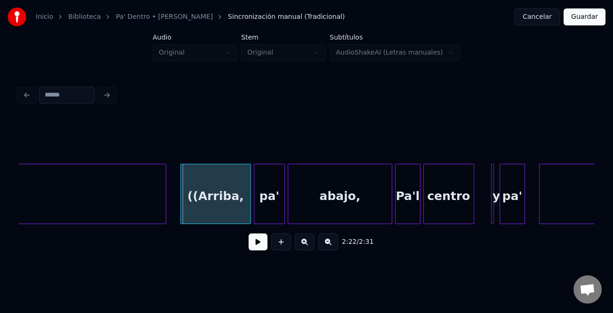
click at [233, 212] on div "((Arriba," at bounding box center [216, 196] width 70 height 64
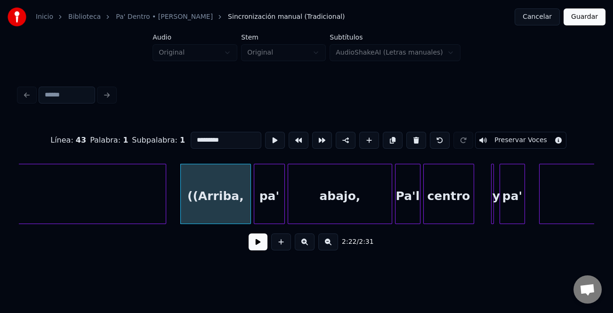
click at [255, 250] on button at bounding box center [258, 242] width 19 height 17
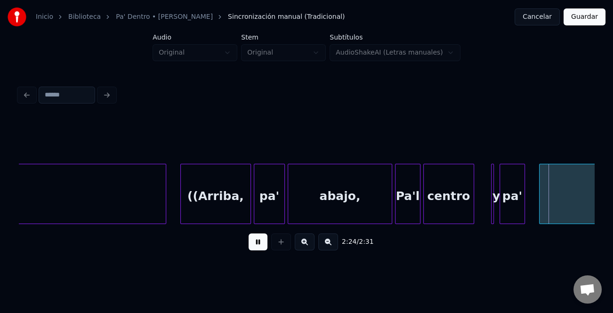
click at [255, 250] on button at bounding box center [258, 242] width 19 height 17
click at [226, 209] on div "((Arriba," at bounding box center [216, 196] width 70 height 64
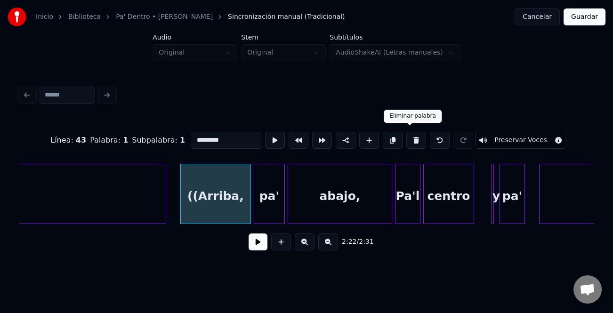
click at [412, 143] on button at bounding box center [416, 140] width 20 height 17
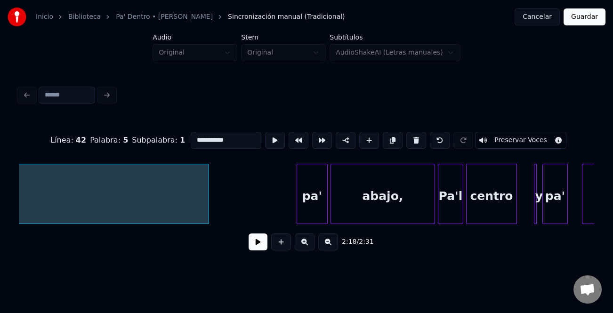
scroll to position [0, 19932]
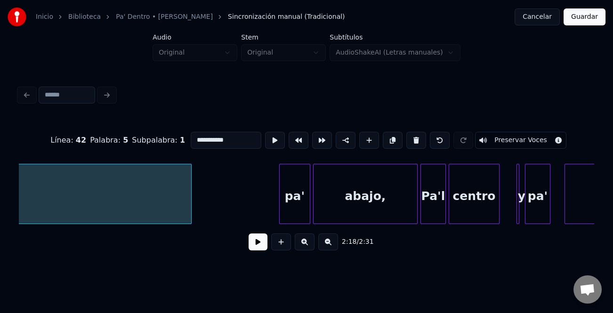
click at [299, 192] on div "pa'" at bounding box center [295, 196] width 30 height 64
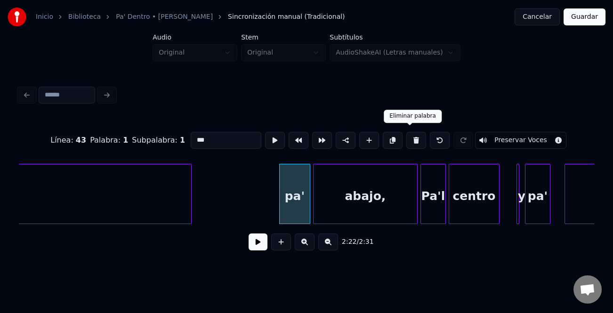
click at [417, 137] on button at bounding box center [416, 140] width 20 height 17
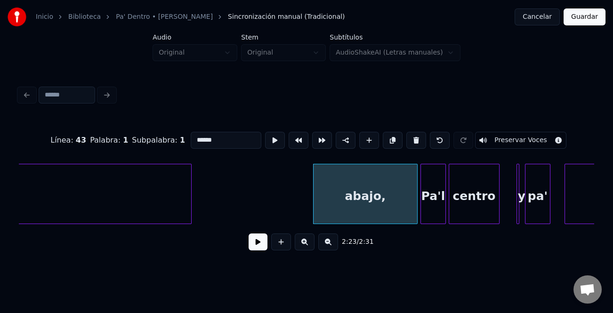
click at [414, 137] on button at bounding box center [416, 140] width 20 height 17
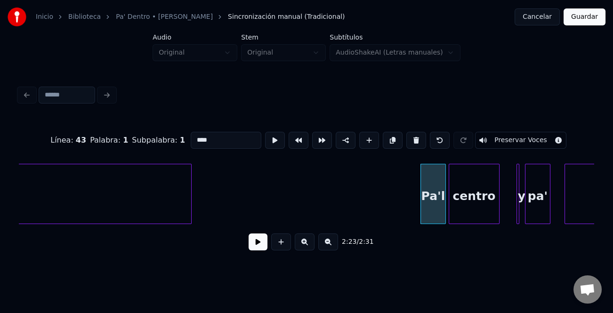
click at [414, 137] on button at bounding box center [416, 140] width 20 height 17
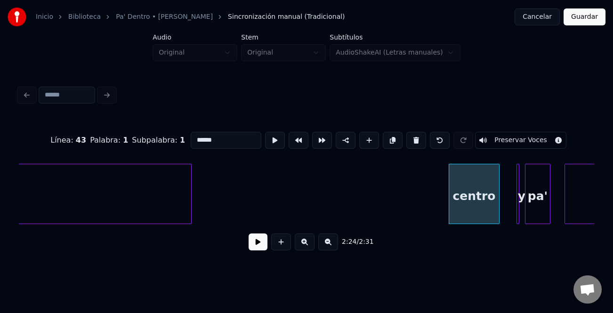
click at [414, 137] on button at bounding box center [416, 140] width 20 height 17
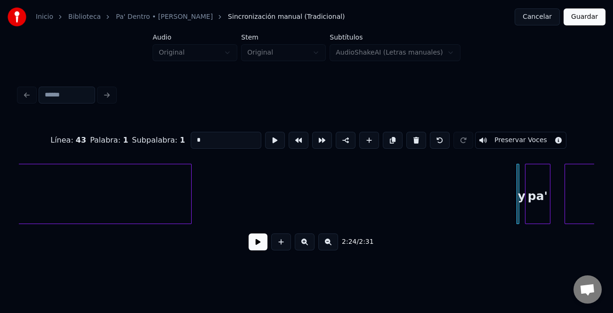
click at [414, 137] on button at bounding box center [416, 140] width 20 height 17
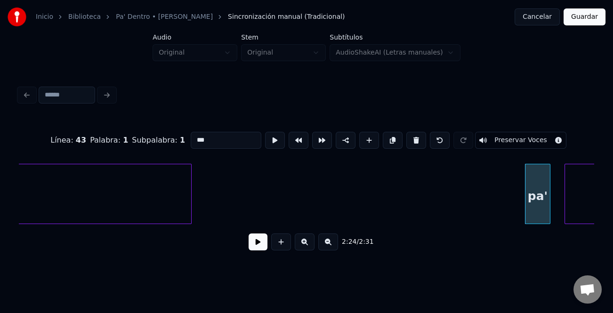
click at [414, 137] on button at bounding box center [416, 140] width 20 height 17
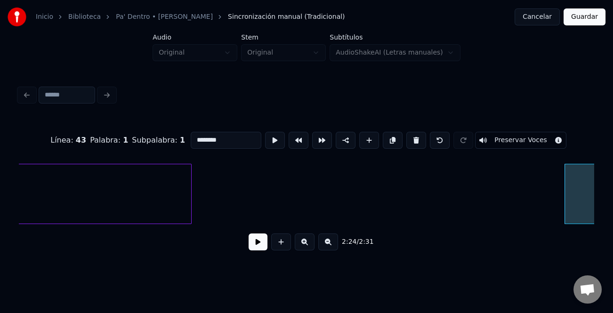
click at [414, 136] on button at bounding box center [416, 140] width 20 height 17
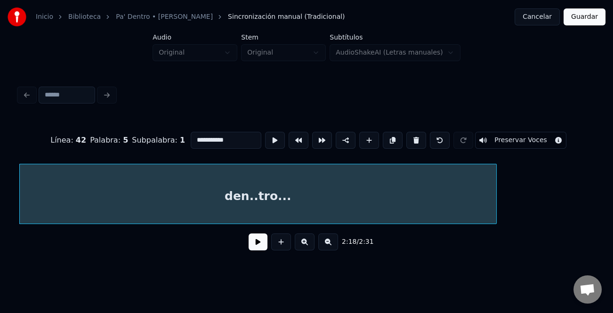
click at [414, 136] on button at bounding box center [416, 140] width 20 height 17
type input "***"
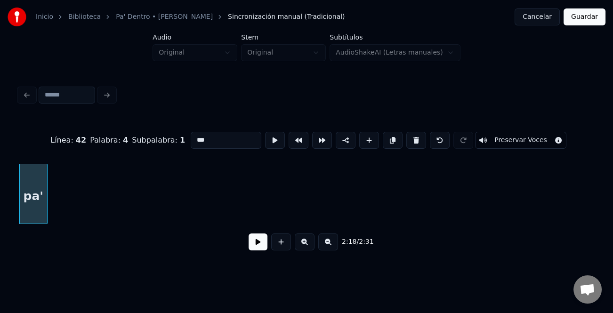
click at [261, 244] on button at bounding box center [258, 242] width 19 height 17
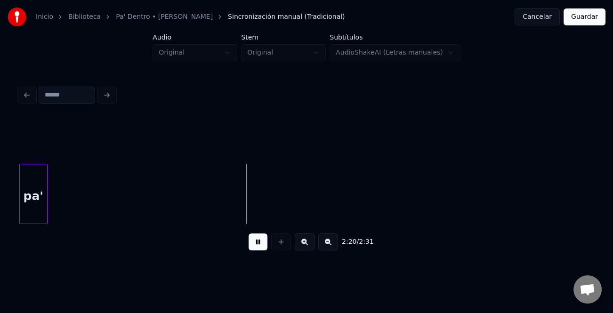
click at [334, 247] on button at bounding box center [328, 242] width 20 height 17
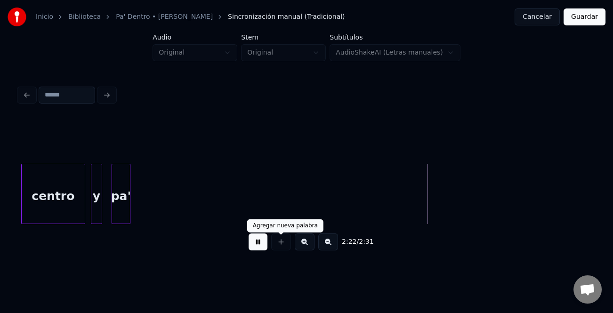
drag, startPoint x: 262, startPoint y: 244, endPoint x: 189, endPoint y: 224, distance: 75.6
click at [255, 242] on button at bounding box center [258, 242] width 19 height 17
click at [117, 204] on div "pa'" at bounding box center [121, 196] width 18 height 64
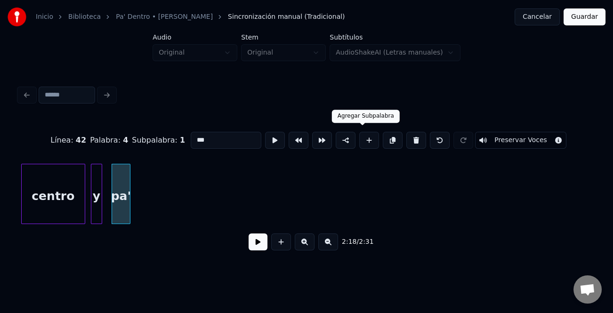
drag, startPoint x: 367, startPoint y: 138, endPoint x: 319, endPoint y: 158, distance: 51.8
click at [367, 139] on button at bounding box center [369, 140] width 20 height 17
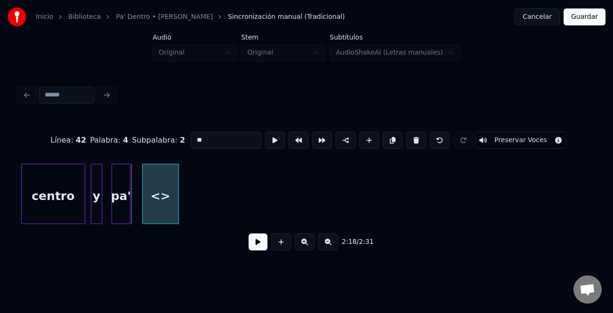
click at [163, 202] on div "<>" at bounding box center [161, 196] width 36 height 64
click at [163, 202] on div "<>" at bounding box center [166, 196] width 36 height 64
click at [229, 135] on input "**" at bounding box center [226, 140] width 71 height 17
type input "*"
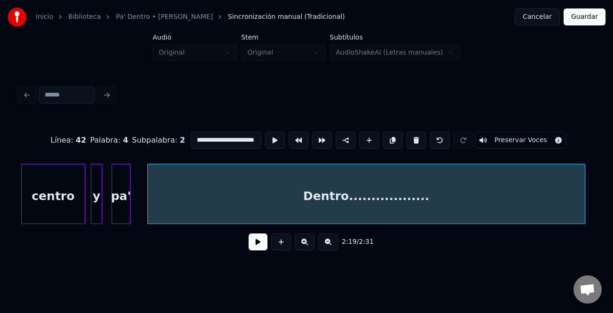
click at [576, 230] on div "**********" at bounding box center [307, 188] width 576 height 143
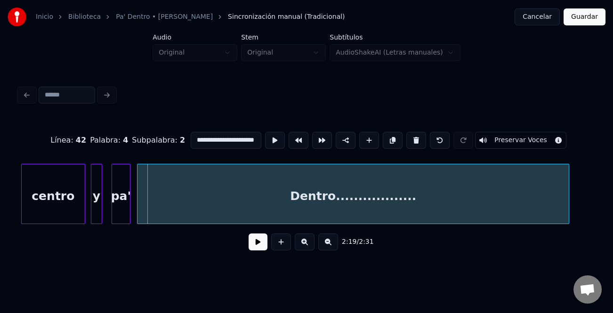
click at [141, 206] on div "Dentro.................." at bounding box center [353, 196] width 431 height 64
click at [127, 207] on div at bounding box center [128, 193] width 3 height 59
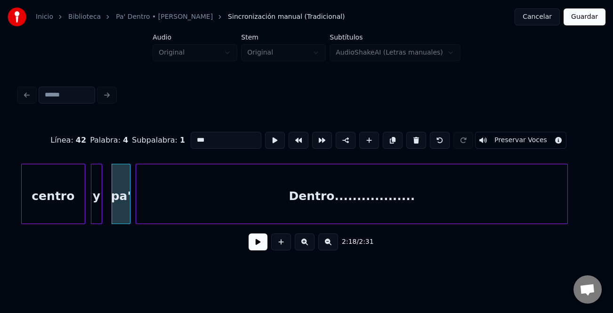
type input "***"
click at [260, 244] on button at bounding box center [258, 242] width 19 height 17
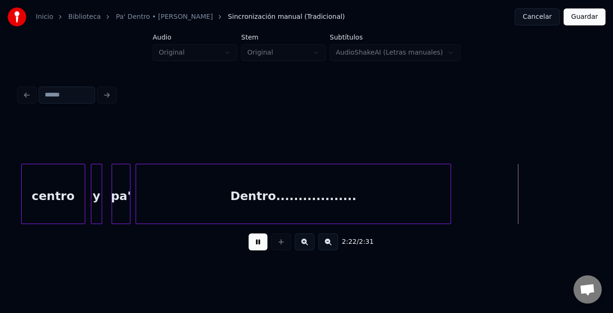
click at [450, 217] on div at bounding box center [449, 193] width 3 height 59
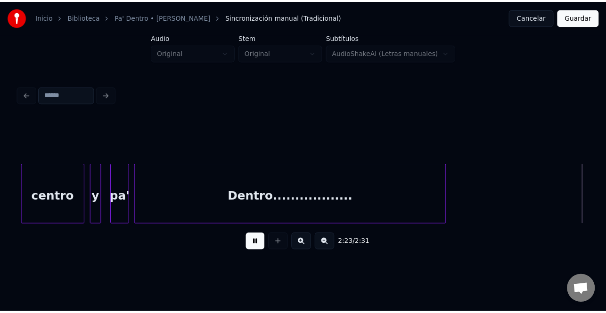
scroll to position [0, 13545]
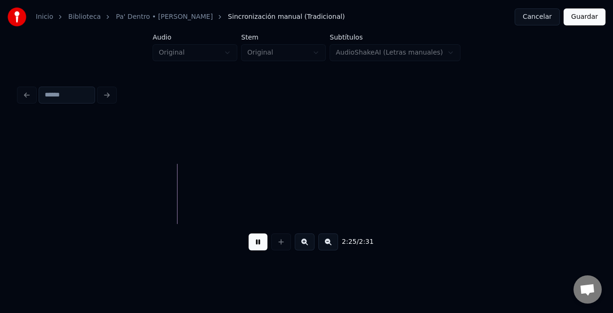
click at [584, 21] on button "Guardar" at bounding box center [585, 16] width 42 height 17
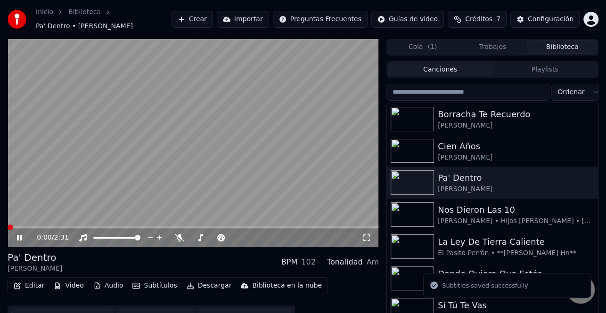
click at [210, 280] on button "Descargar" at bounding box center [209, 285] width 53 height 13
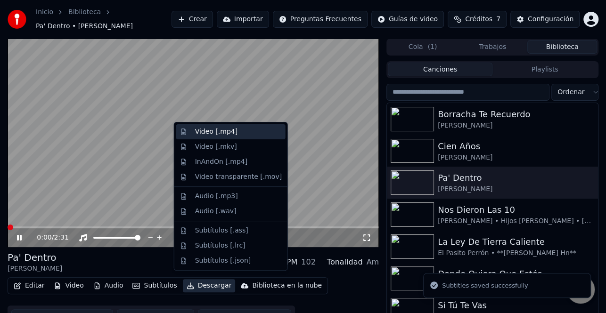
click at [239, 134] on div "Video [.mp4]" at bounding box center [238, 131] width 87 height 9
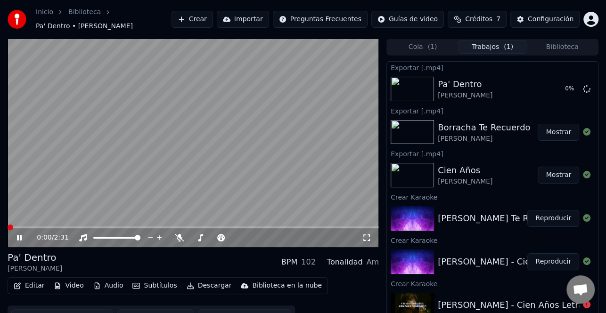
click at [24, 234] on icon at bounding box center [26, 238] width 22 height 8
click at [565, 170] on button "Mostrar" at bounding box center [557, 175] width 41 height 17
click at [558, 134] on button "Mostrar" at bounding box center [557, 132] width 41 height 17
